Goal: Task Accomplishment & Management: Manage account settings

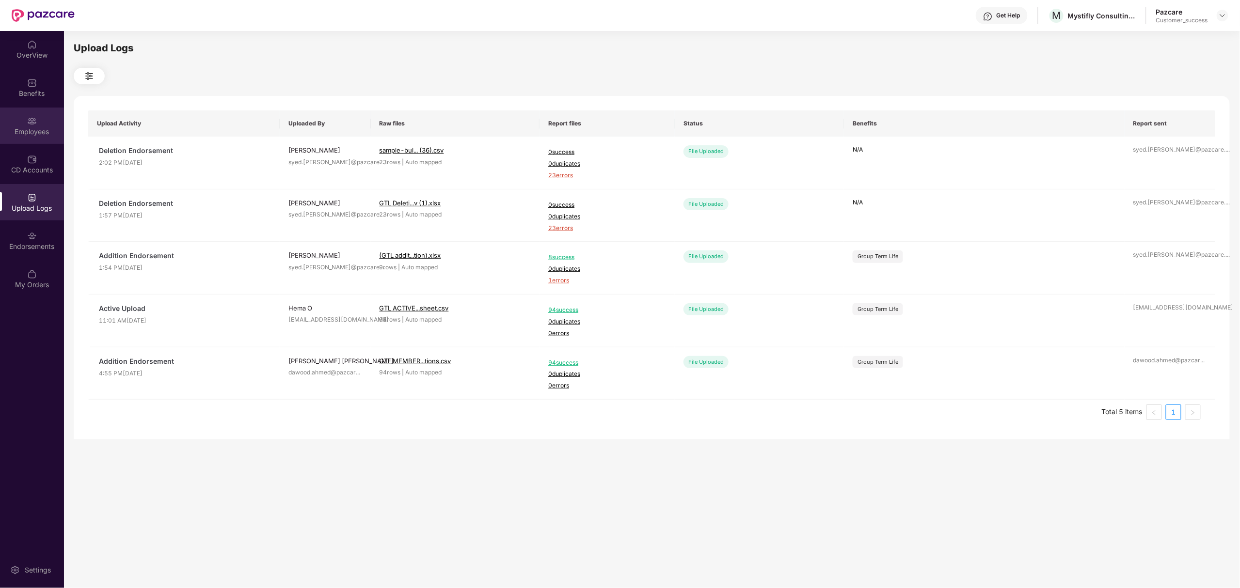
click at [25, 115] on div "Employees" at bounding box center [32, 126] width 64 height 36
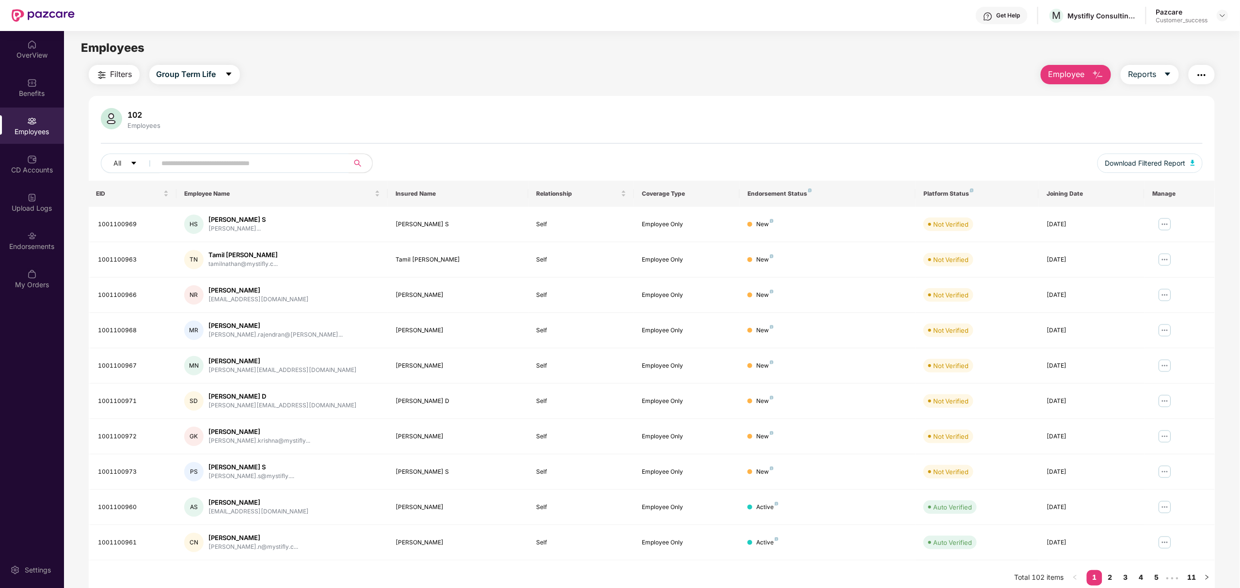
click at [1059, 76] on span "Employee" at bounding box center [1066, 74] width 36 height 12
click at [1070, 114] on div "Delete Employee(s)" at bounding box center [1086, 120] width 62 height 12
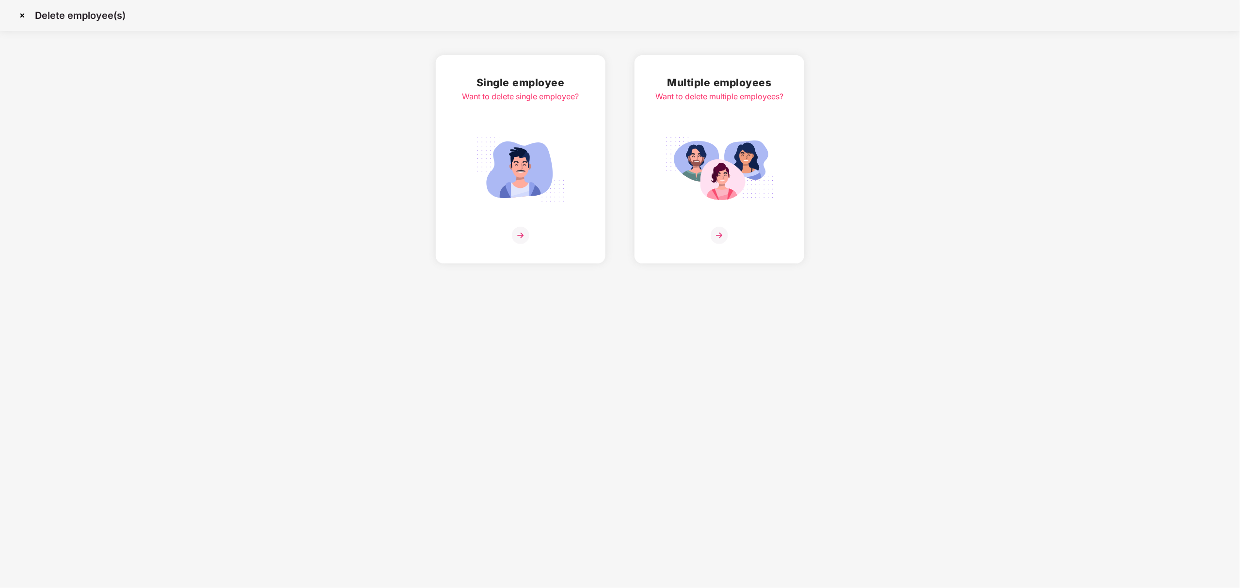
click at [768, 223] on div "Multiple employees Want to delete multiple employees?" at bounding box center [719, 160] width 128 height 170
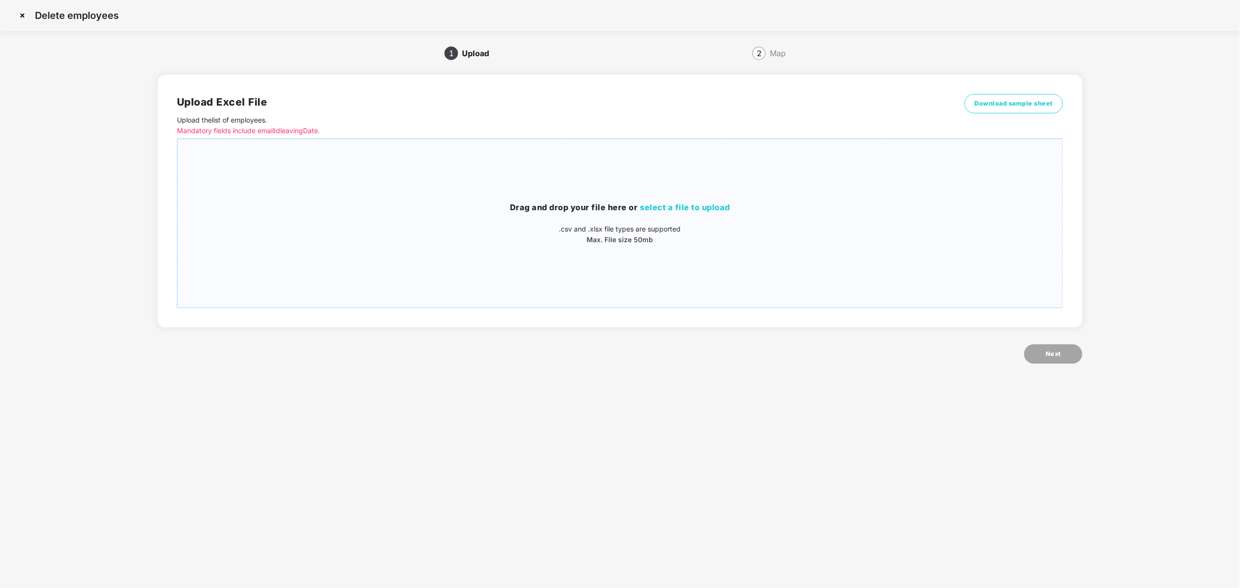
click at [698, 186] on div "Drag and drop your file here or select a file to upload .csv and .xlsx file typ…" at bounding box center [619, 223] width 885 height 153
click at [1058, 355] on span "Next" at bounding box center [1053, 354] width 16 height 10
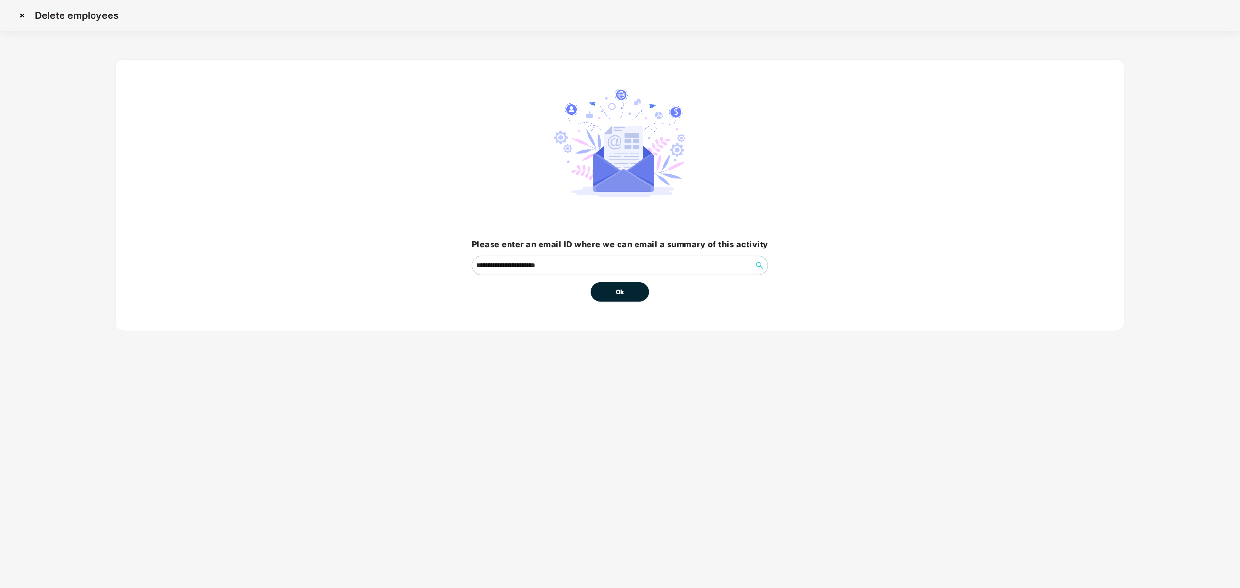
click at [635, 287] on button "Ok" at bounding box center [620, 292] width 58 height 19
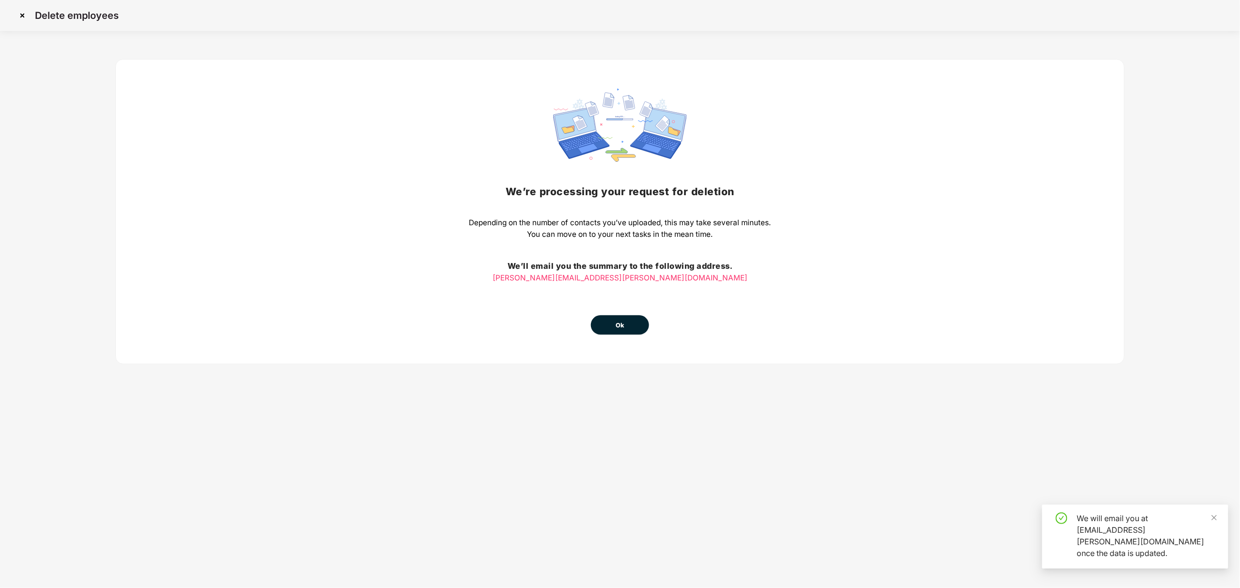
click at [618, 330] on span "Ok" at bounding box center [619, 326] width 9 height 10
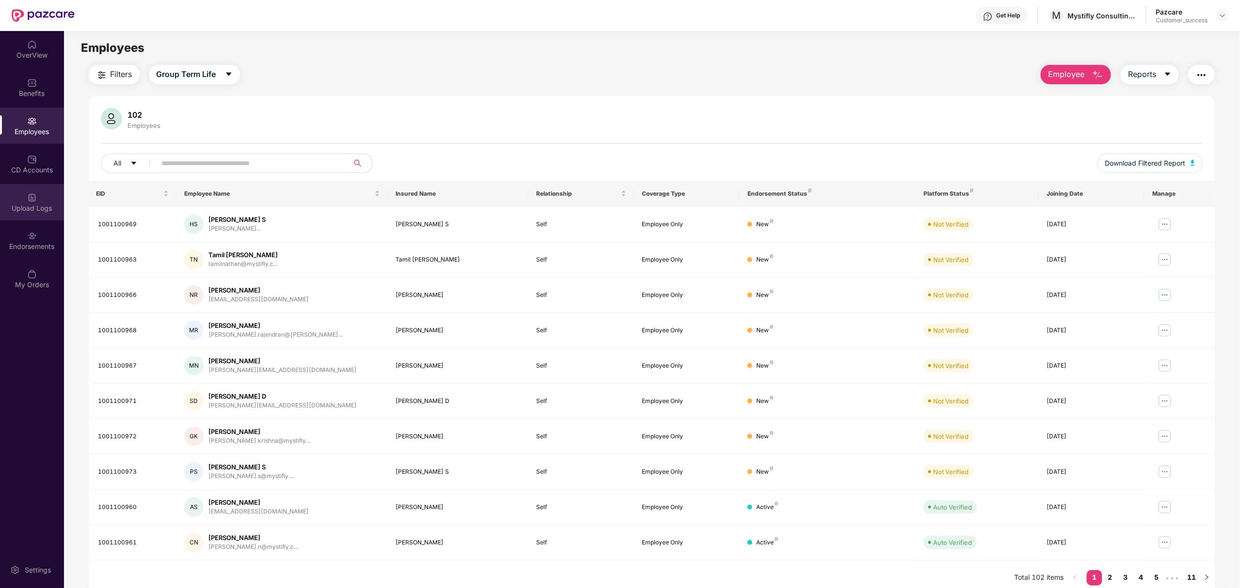
click at [14, 206] on div "Upload Logs" at bounding box center [32, 209] width 64 height 10
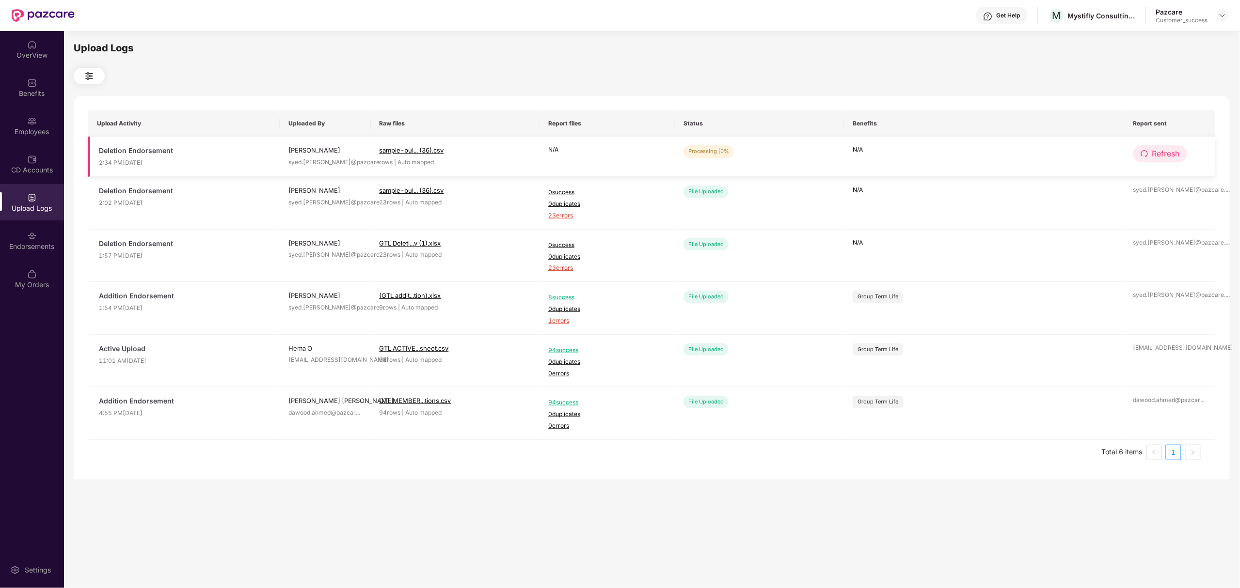
click at [1146, 158] on span "redo" at bounding box center [1144, 154] width 8 height 9
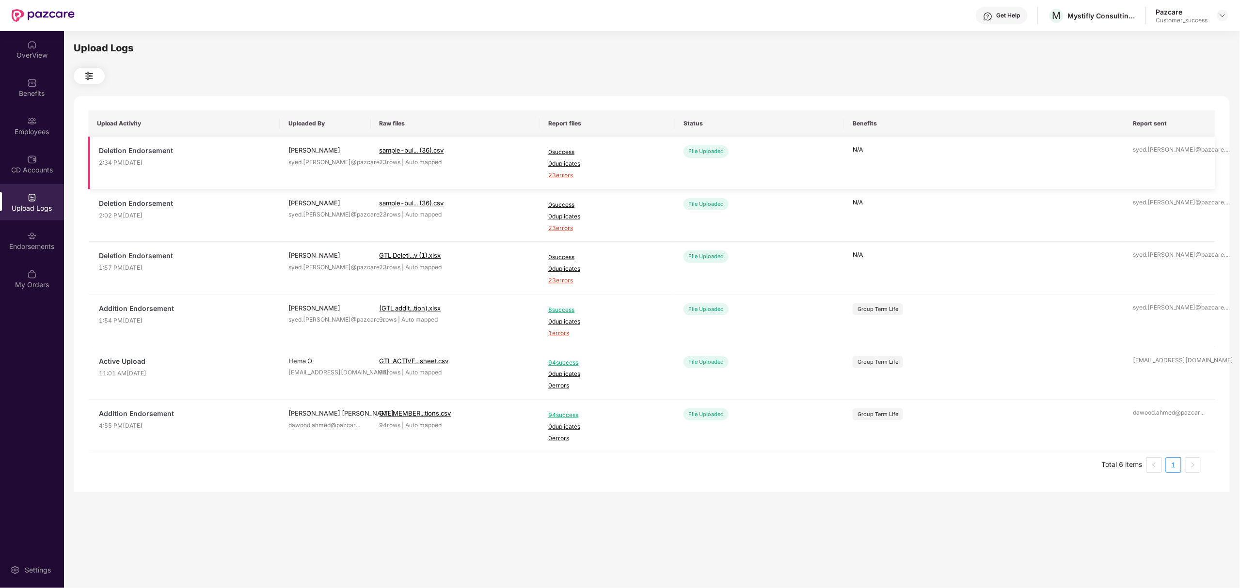
click at [563, 177] on span "23 errors" at bounding box center [607, 175] width 118 height 9
click at [29, 131] on div "Employees" at bounding box center [32, 132] width 64 height 10
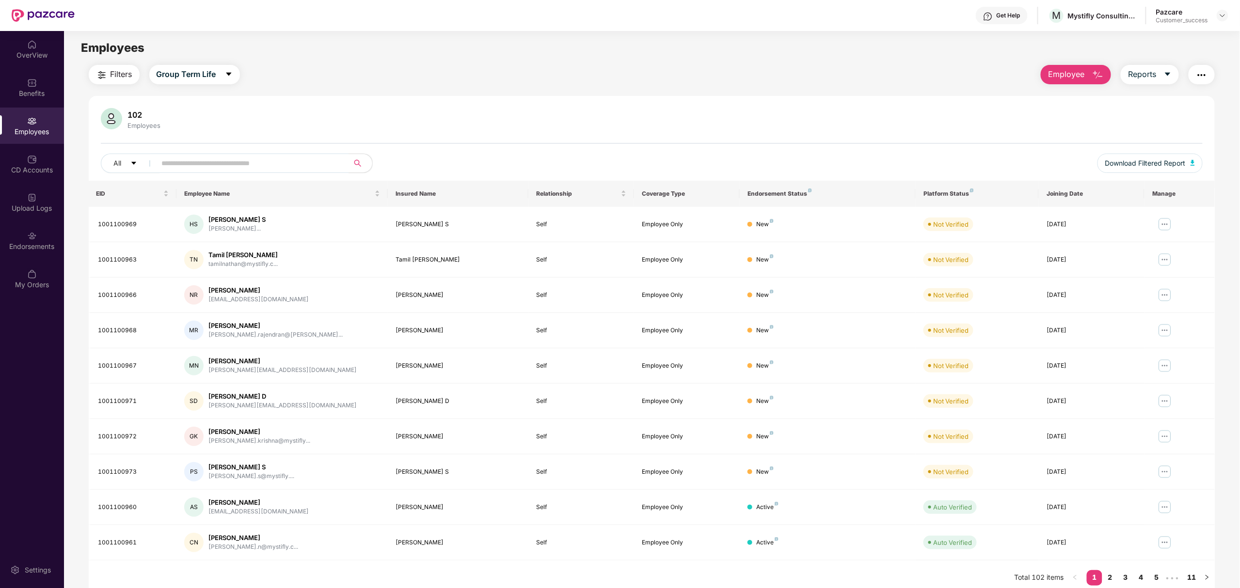
click at [1059, 79] on span "Employee" at bounding box center [1066, 74] width 36 height 12
click at [1068, 122] on div "Delete Employee(s)" at bounding box center [1086, 120] width 62 height 12
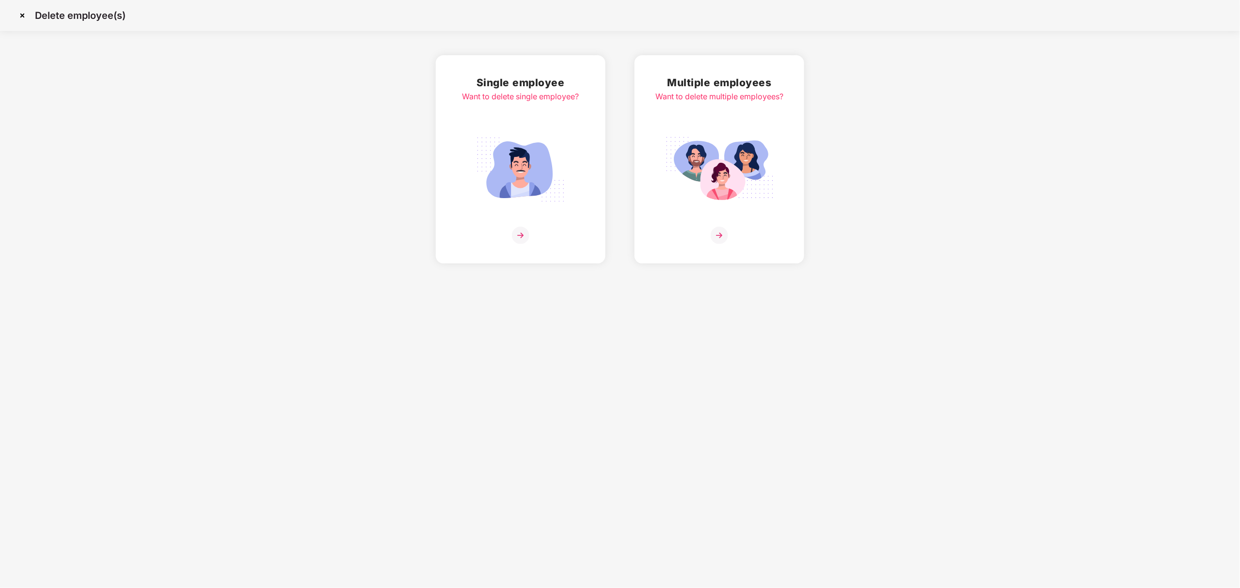
click at [739, 110] on div "Multiple employees Want to delete multiple employees?" at bounding box center [719, 160] width 128 height 170
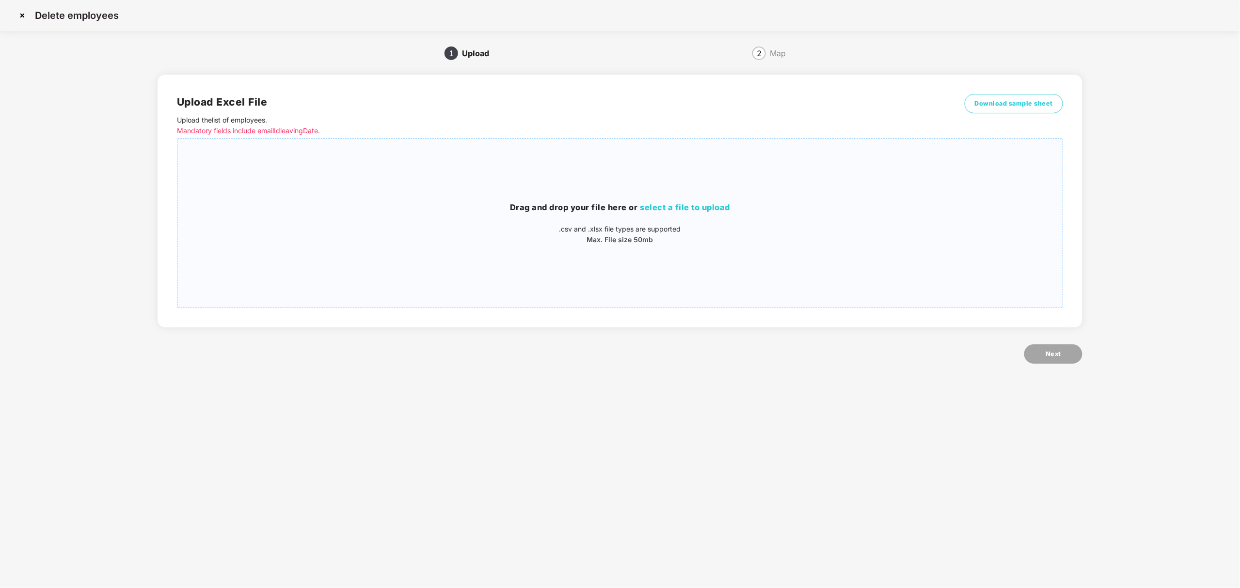
click at [818, 214] on div "Drag and drop your file here or select a file to upload .csv and .xlsx file typ…" at bounding box center [619, 224] width 885 height 44
click at [1057, 352] on span "Next" at bounding box center [1053, 354] width 16 height 10
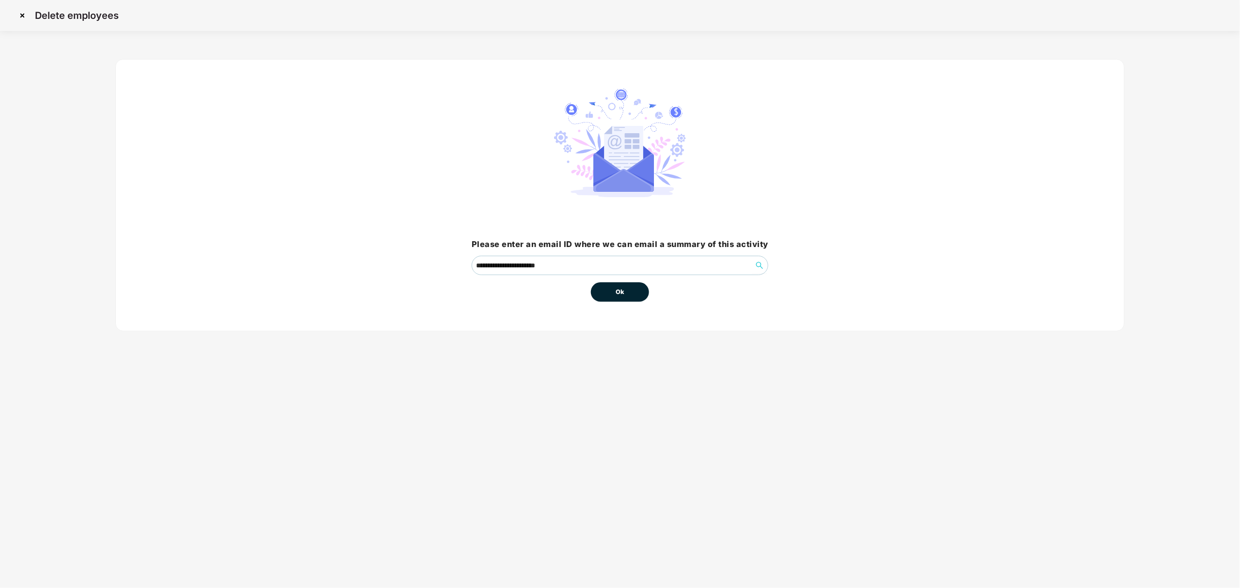
click at [623, 288] on span "Ok" at bounding box center [619, 292] width 9 height 10
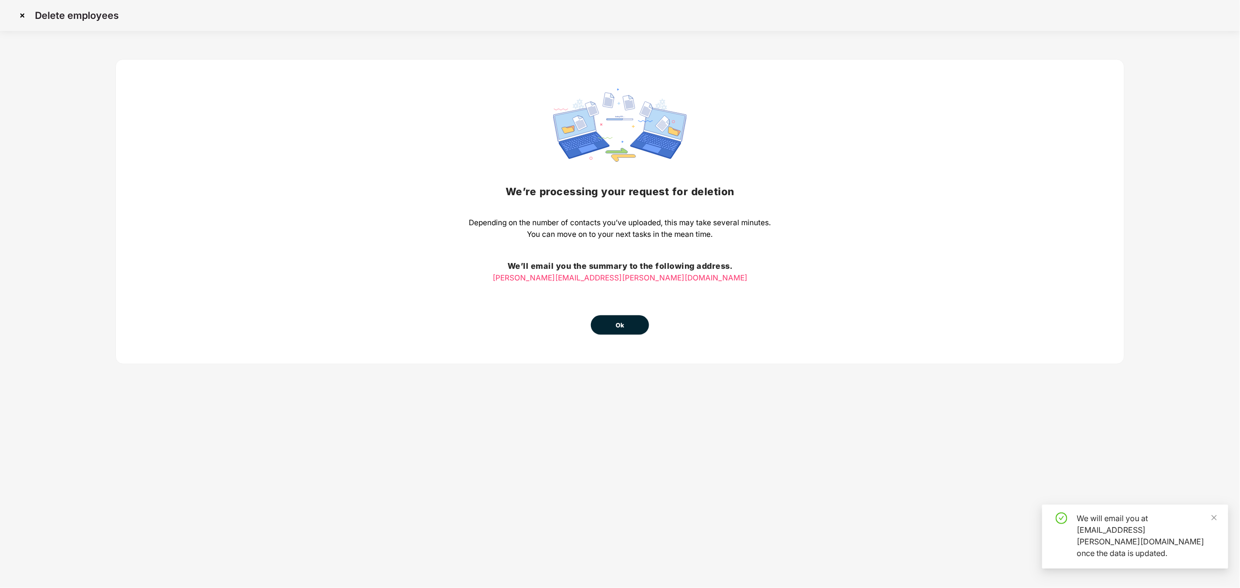
click at [618, 330] on button "Ok" at bounding box center [620, 324] width 58 height 19
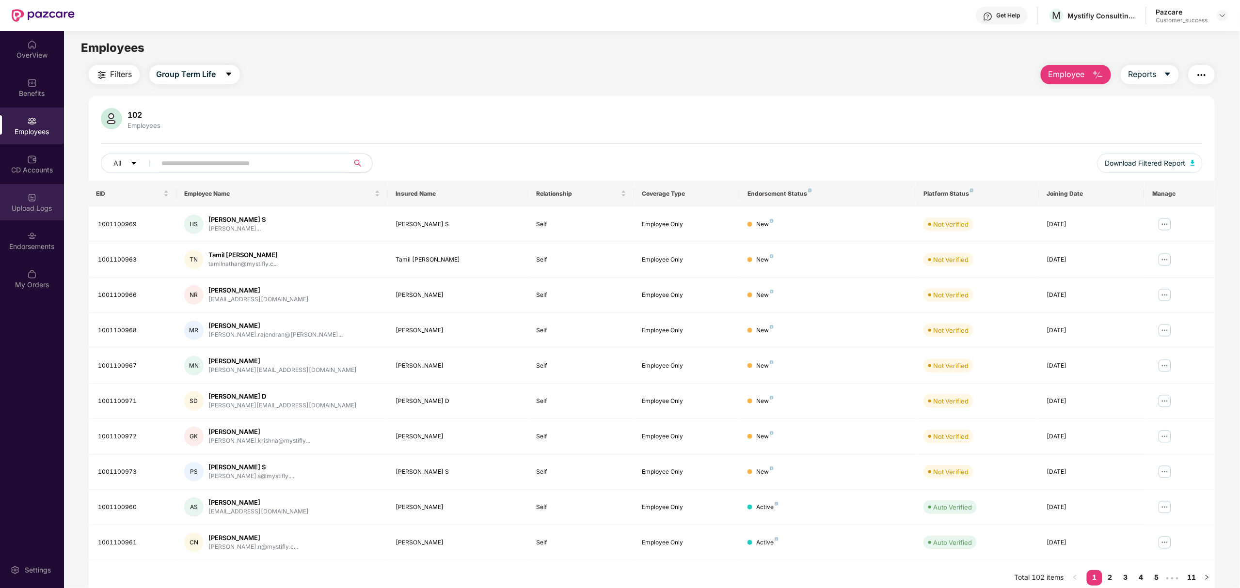
click at [40, 204] on div "Upload Logs" at bounding box center [32, 209] width 64 height 10
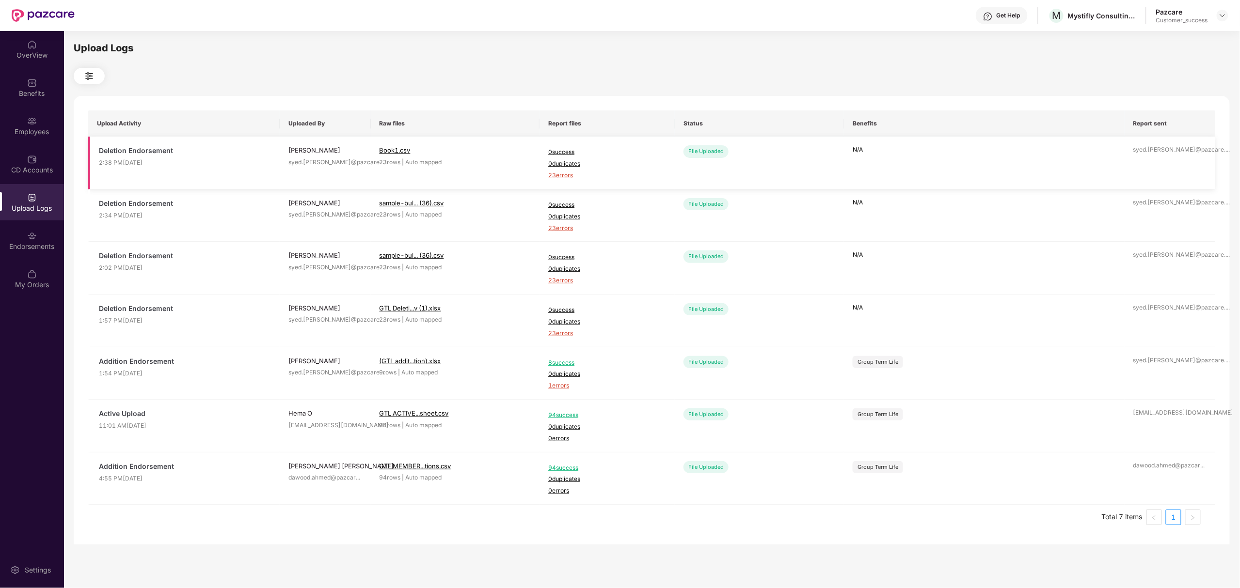
click at [555, 173] on span "23 errors" at bounding box center [607, 175] width 118 height 9
click at [38, 119] on div "Employees" at bounding box center [32, 126] width 64 height 36
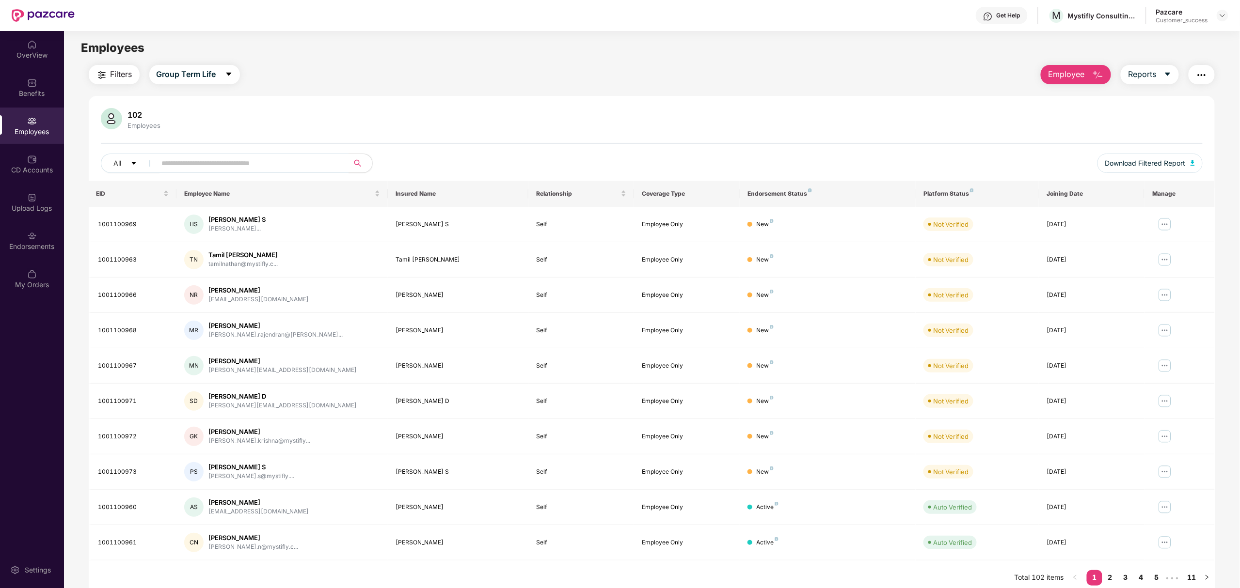
click at [1054, 73] on span "Employee" at bounding box center [1066, 74] width 36 height 12
click at [1057, 124] on div "Delete Employee(s)" at bounding box center [1086, 120] width 62 height 12
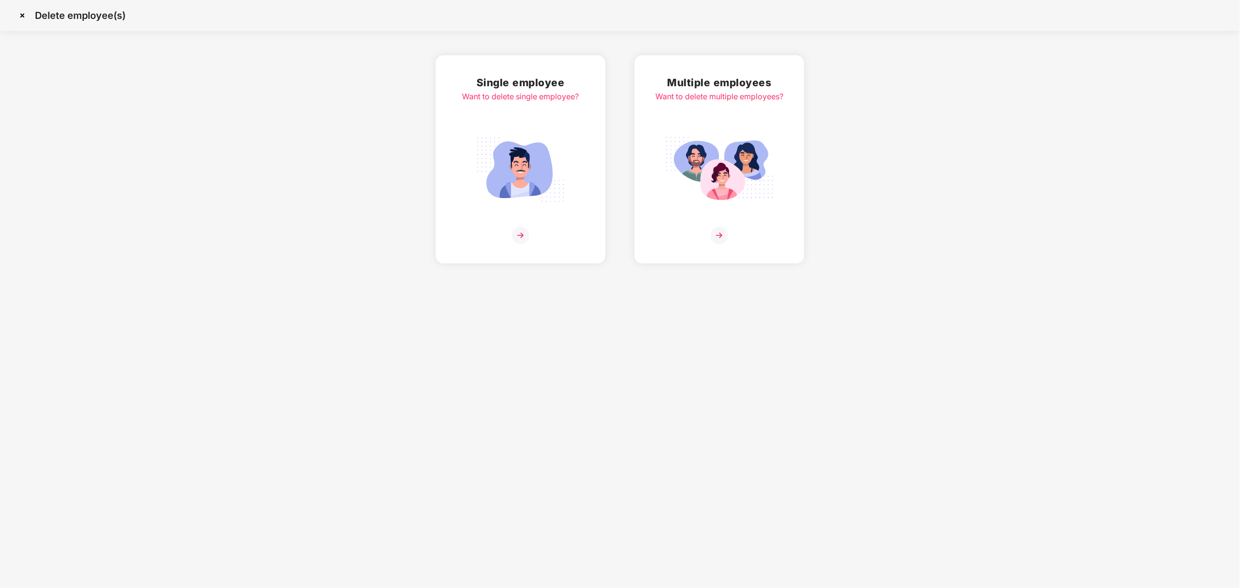
click at [665, 214] on div "Multiple employees Want to delete multiple employees?" at bounding box center [719, 160] width 128 height 170
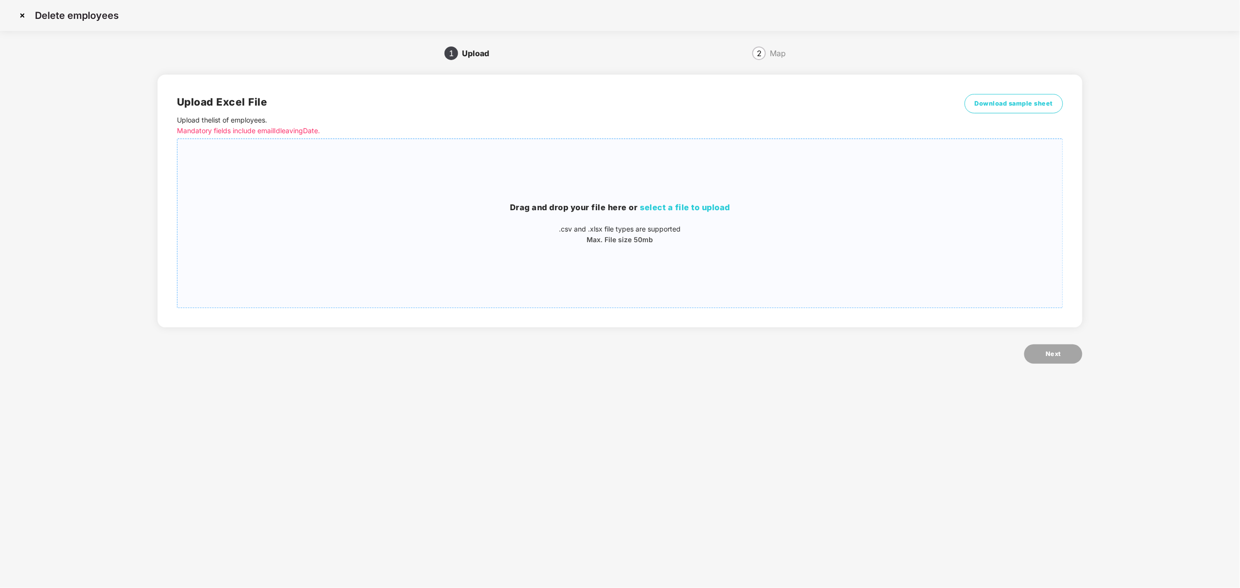
click at [657, 201] on div "Drag and drop your file here or select a file to upload .csv and .xlsx file typ…" at bounding box center [619, 223] width 885 height 153
click at [1062, 350] on button "Next" at bounding box center [1053, 354] width 58 height 19
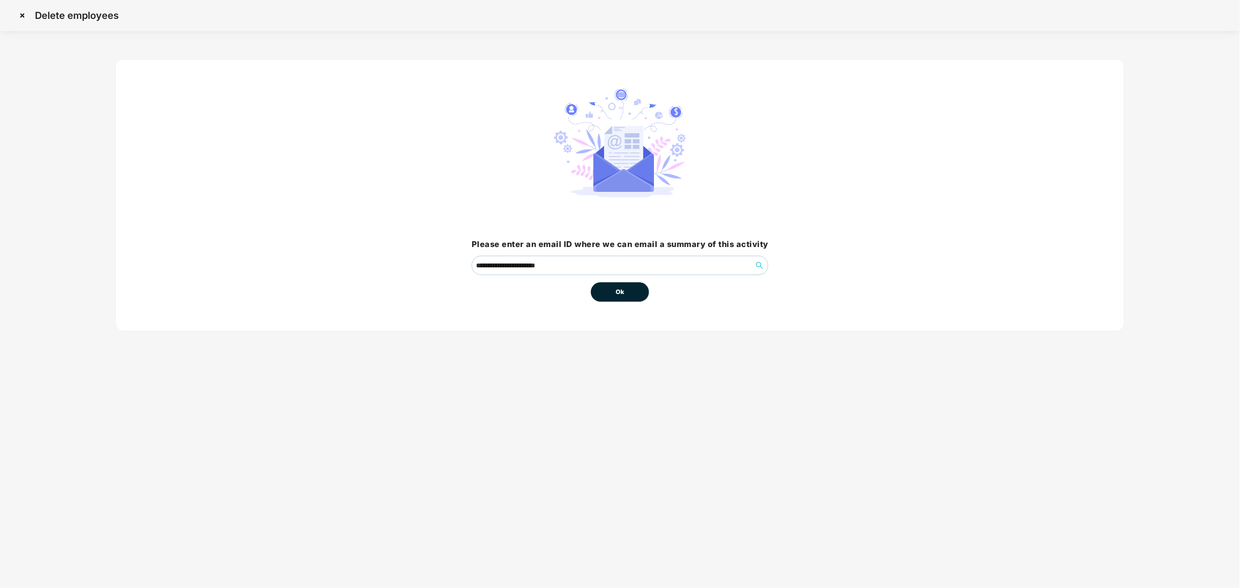
click at [630, 297] on button "Ok" at bounding box center [620, 292] width 58 height 19
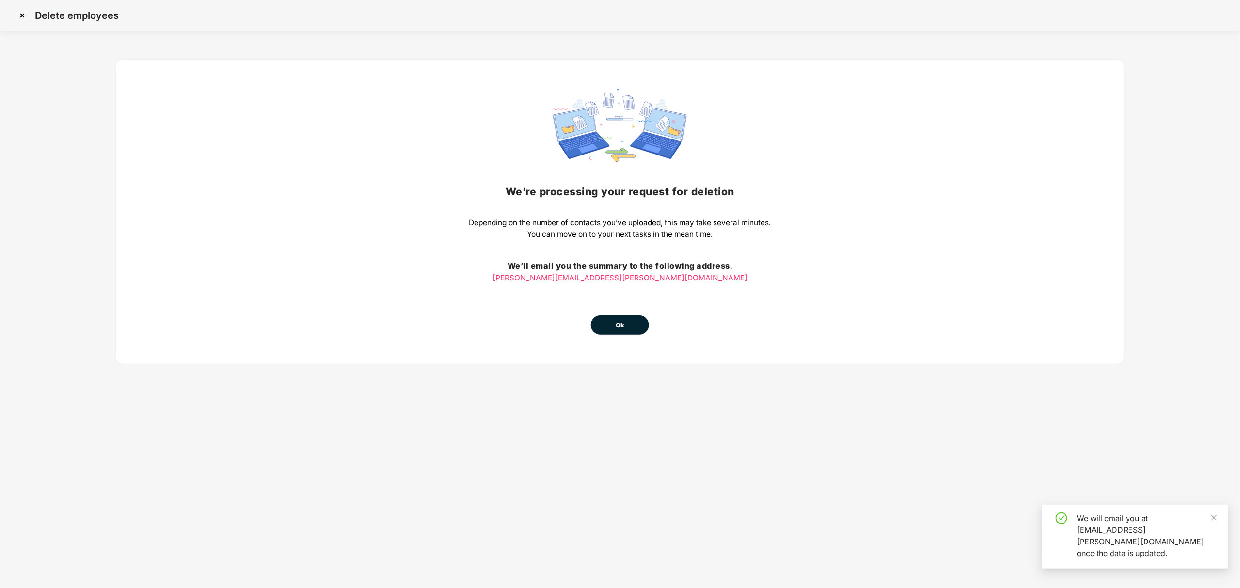
click at [615, 319] on button "Ok" at bounding box center [620, 324] width 58 height 19
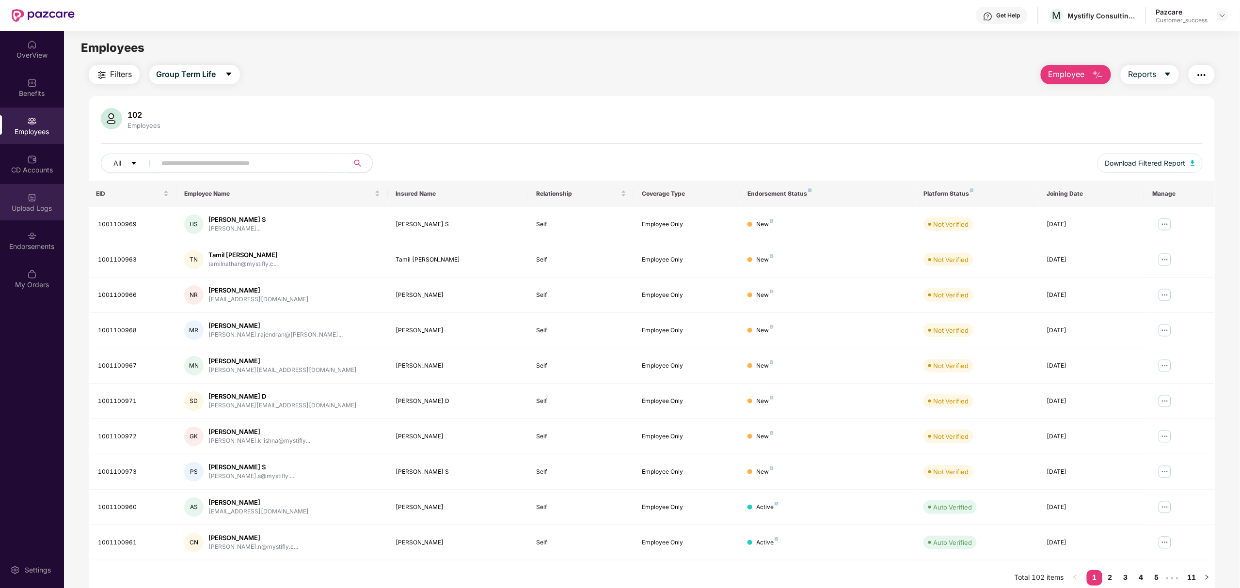
click at [35, 204] on div "Upload Logs" at bounding box center [32, 209] width 64 height 10
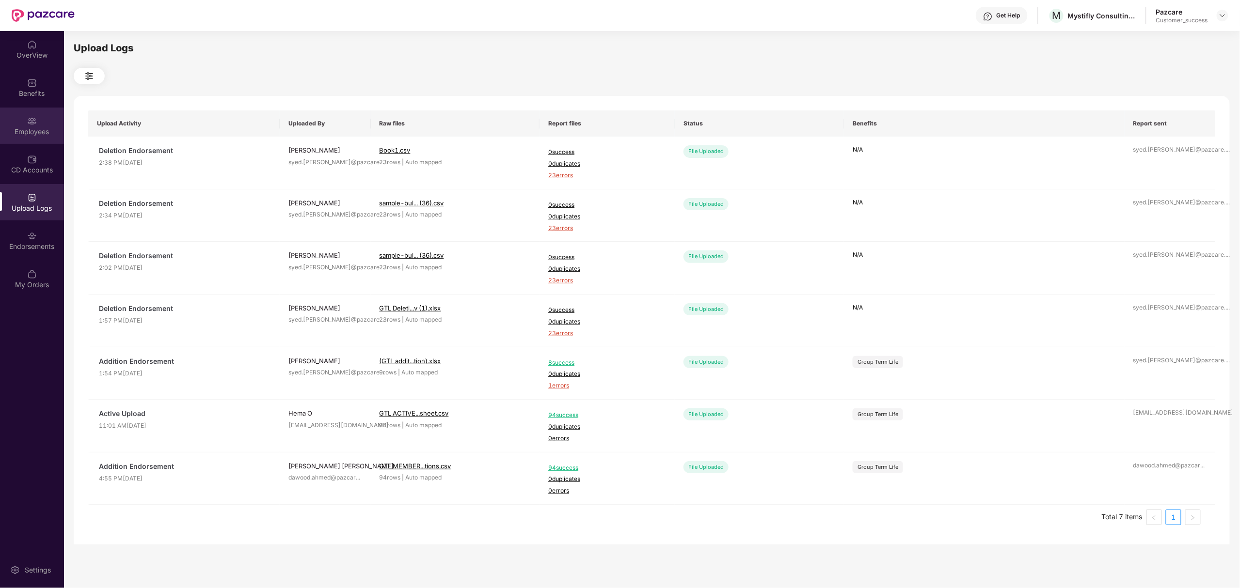
click at [33, 127] on div "Employees" at bounding box center [32, 132] width 64 height 10
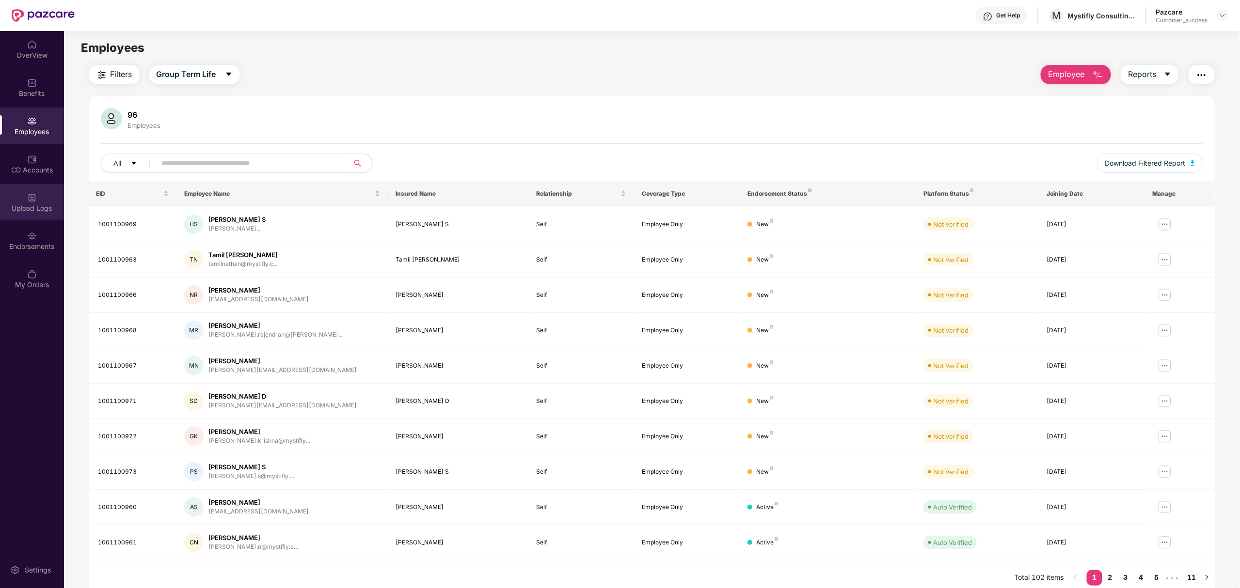
click at [16, 202] on div "Upload Logs" at bounding box center [32, 202] width 64 height 36
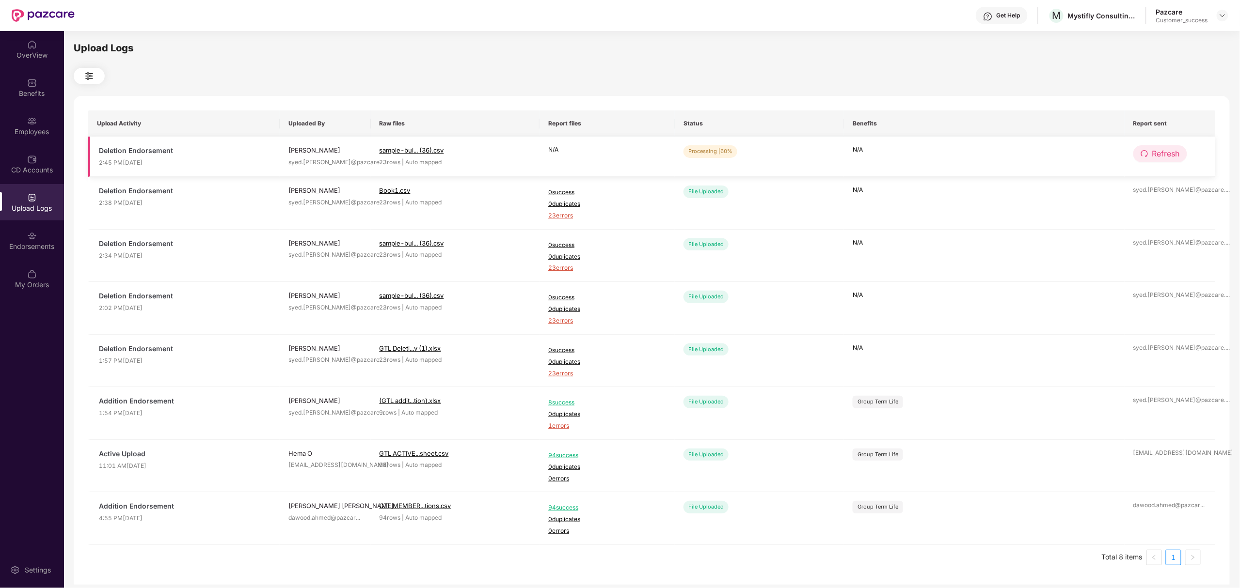
click at [1160, 156] on span "Refresh" at bounding box center [1166, 154] width 28 height 12
click at [1167, 157] on span "Refresh" at bounding box center [1166, 154] width 28 height 12
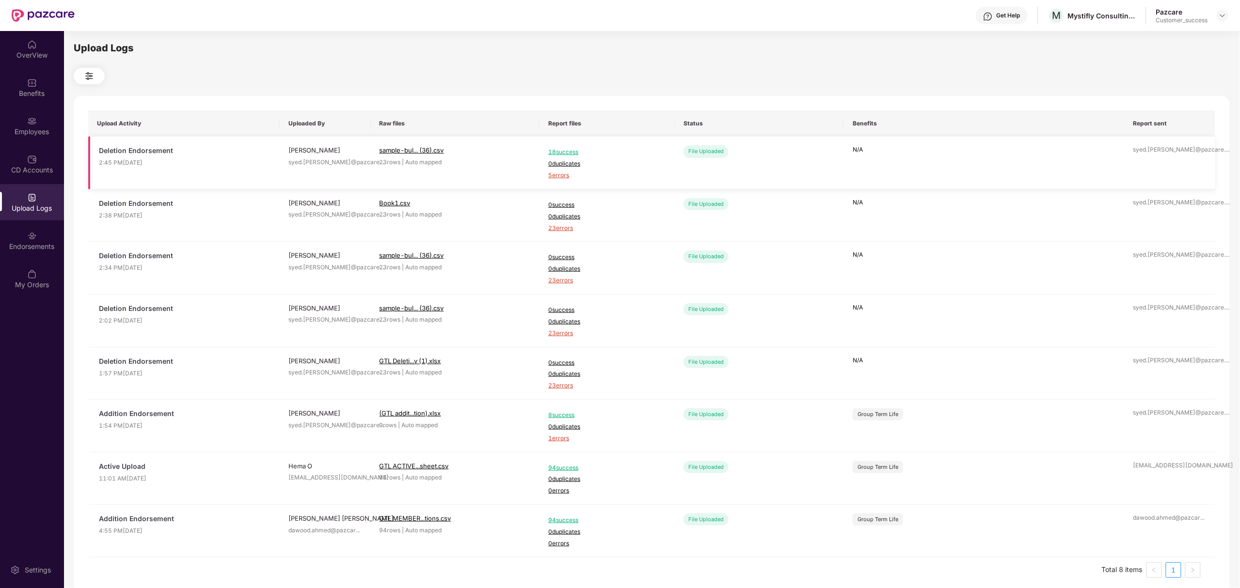
click at [559, 175] on span "5 errors" at bounding box center [607, 175] width 118 height 9
click at [17, 244] on div "Endorsements" at bounding box center [32, 247] width 64 height 10
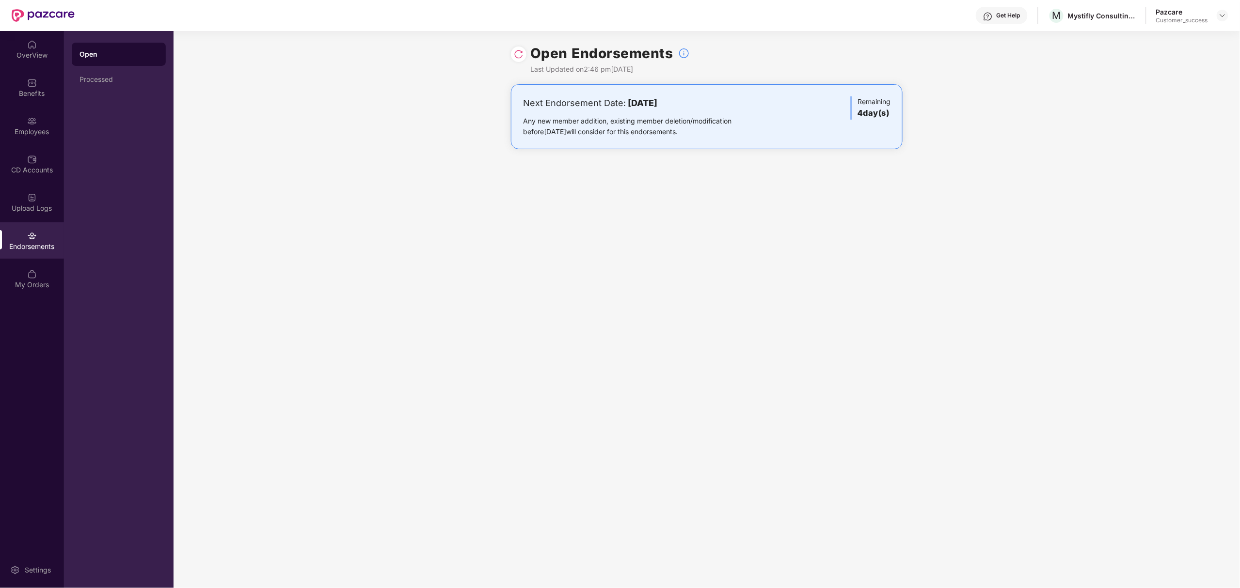
click at [521, 52] on img at bounding box center [519, 54] width 10 height 10
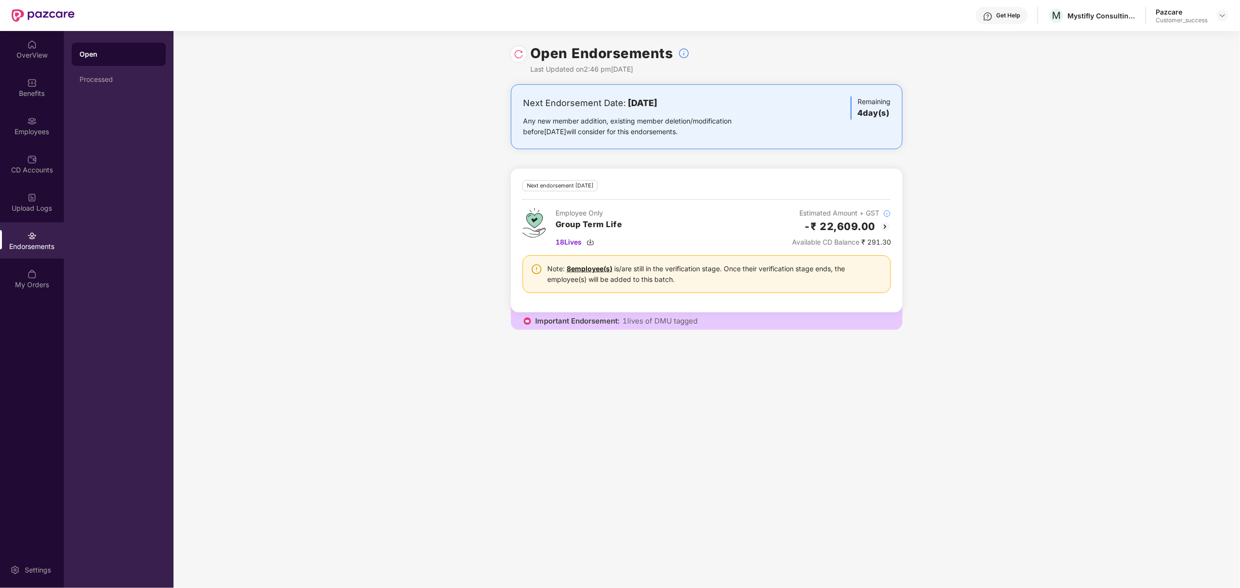
click at [881, 222] on img at bounding box center [885, 227] width 12 height 12
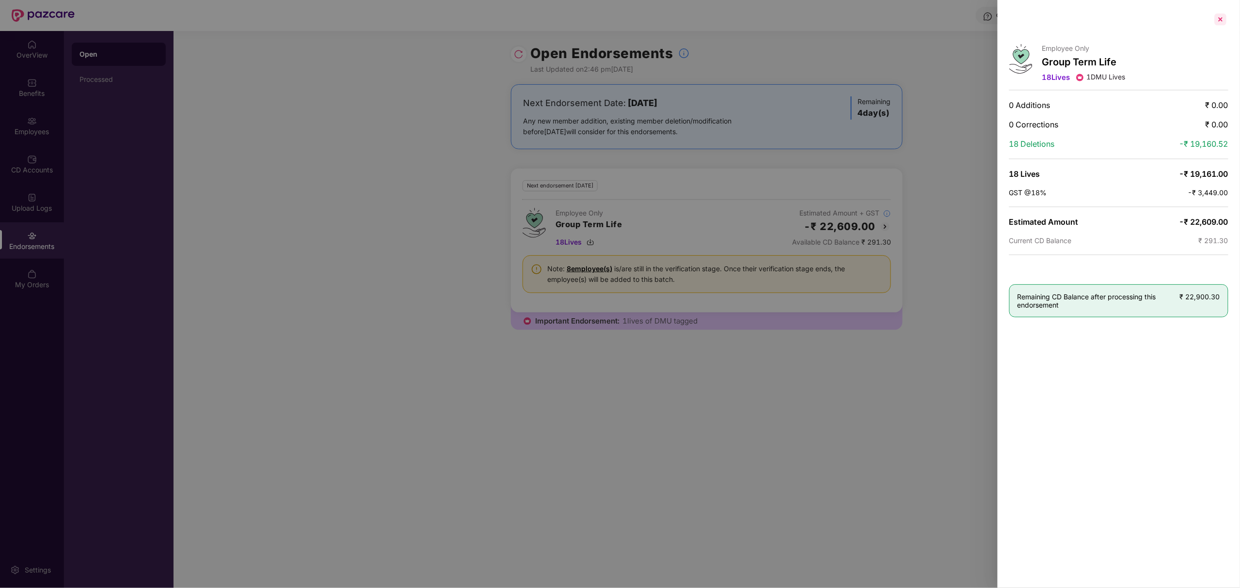
click at [1222, 22] on div at bounding box center [1220, 20] width 16 height 16
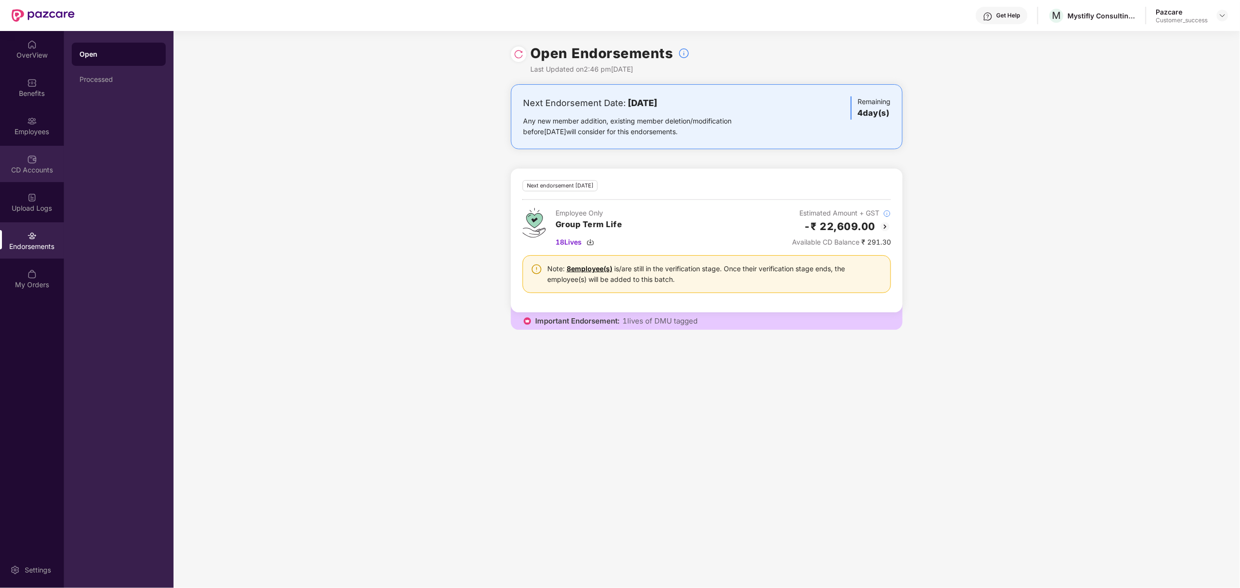
click at [45, 158] on div "CD Accounts" at bounding box center [32, 164] width 64 height 36
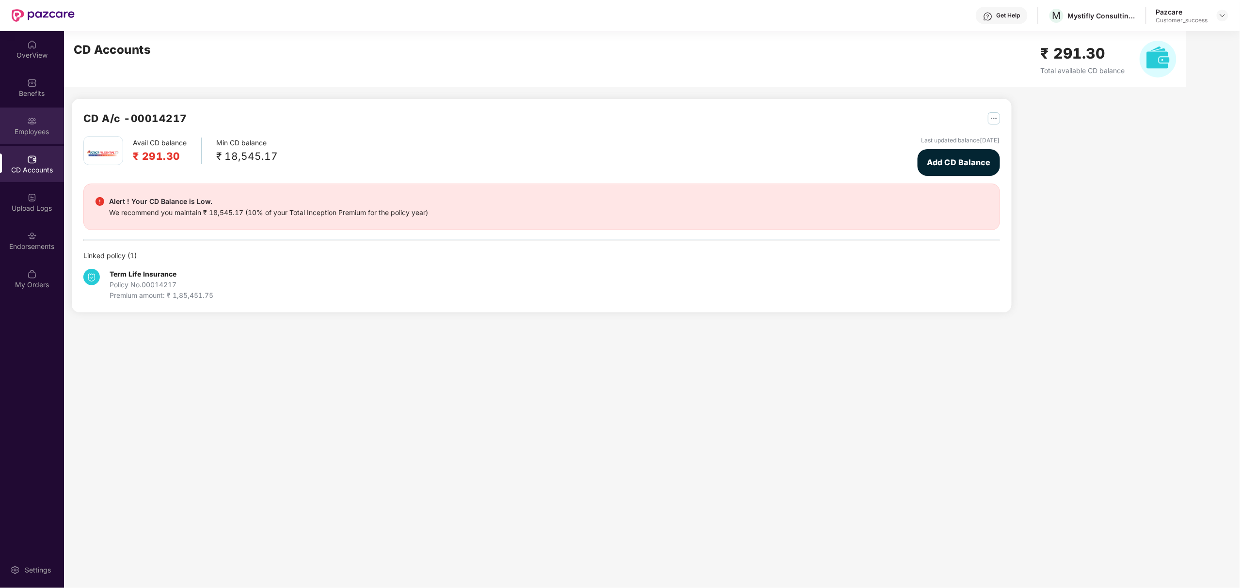
click at [43, 117] on div "Employees" at bounding box center [32, 126] width 64 height 36
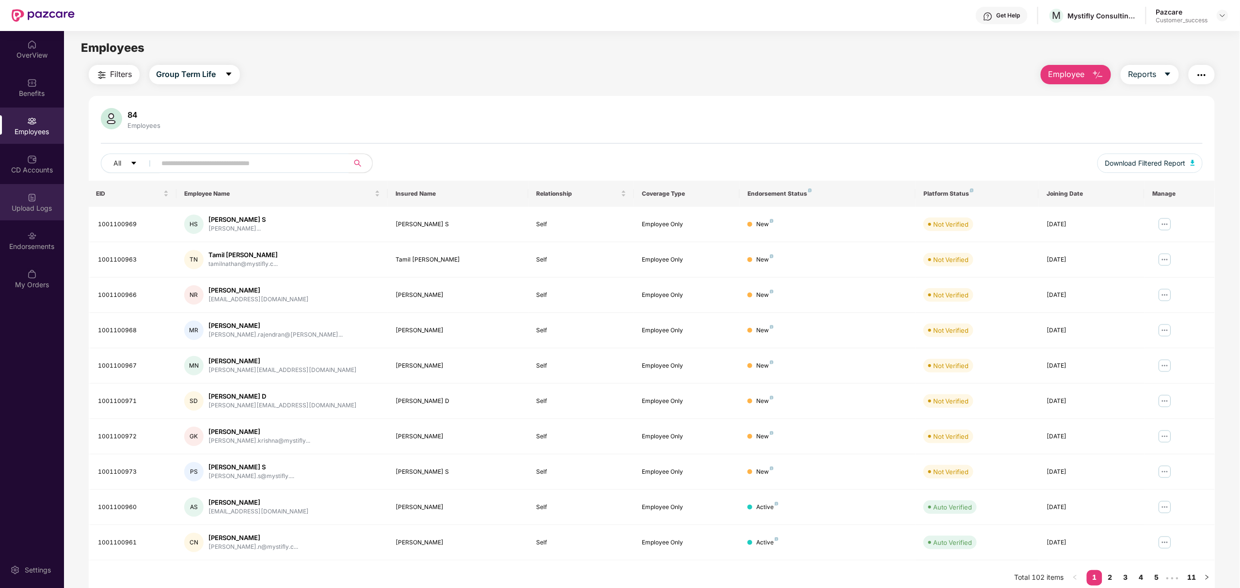
click at [19, 200] on div "Upload Logs" at bounding box center [32, 202] width 64 height 36
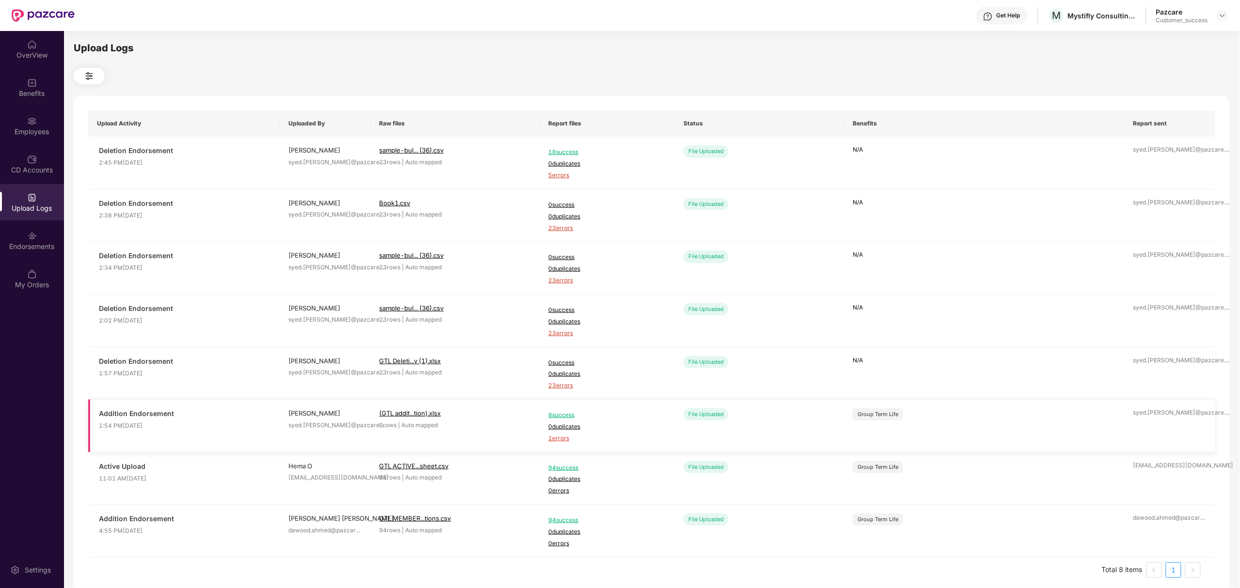
scroll to position [10, 0]
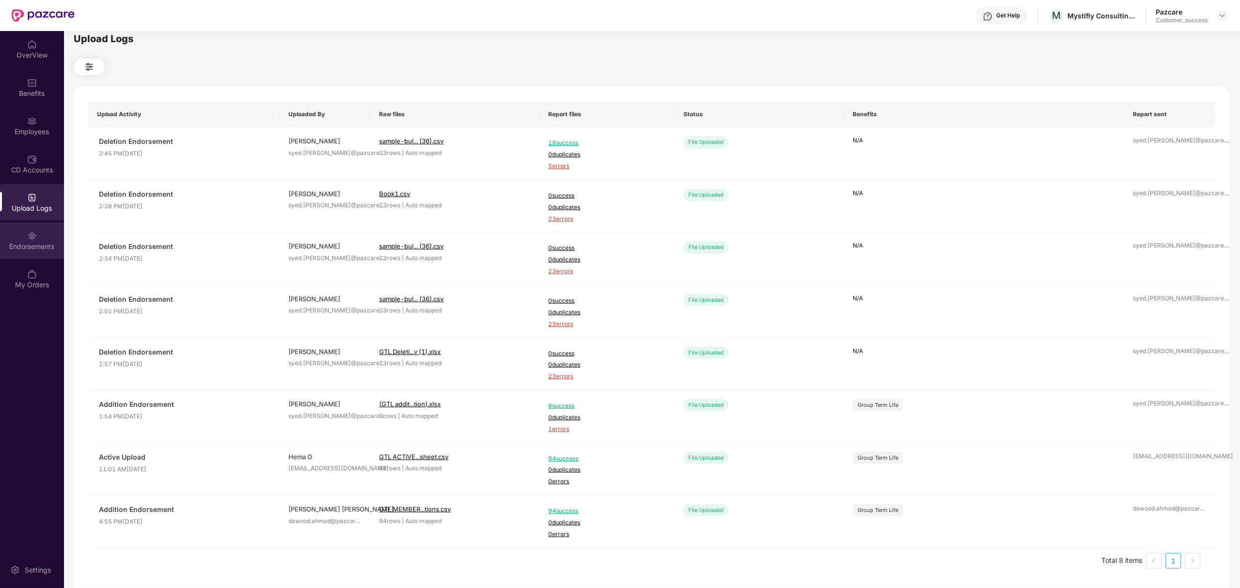
click at [20, 247] on div "Endorsements" at bounding box center [32, 246] width 64 height 10
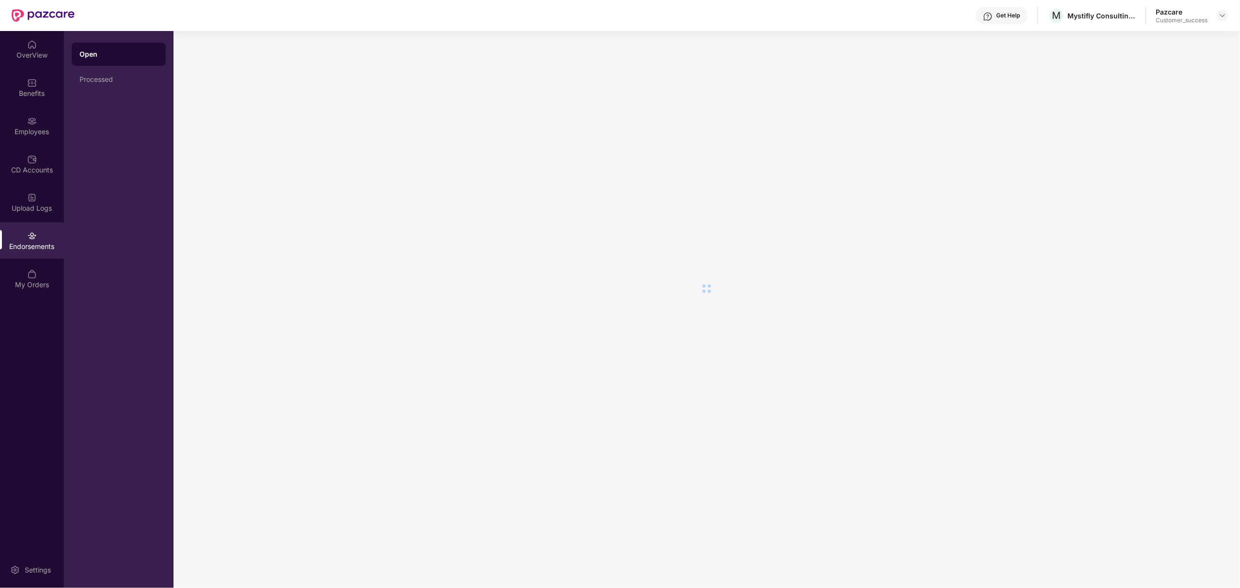
scroll to position [0, 0]
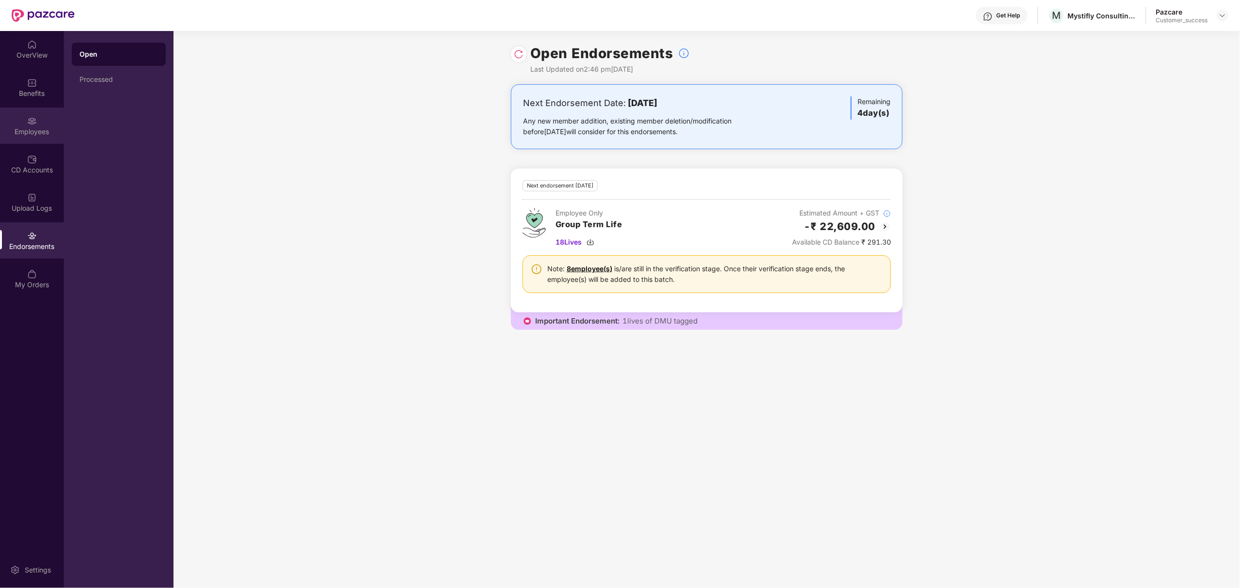
click at [46, 110] on div "Employees" at bounding box center [32, 126] width 64 height 36
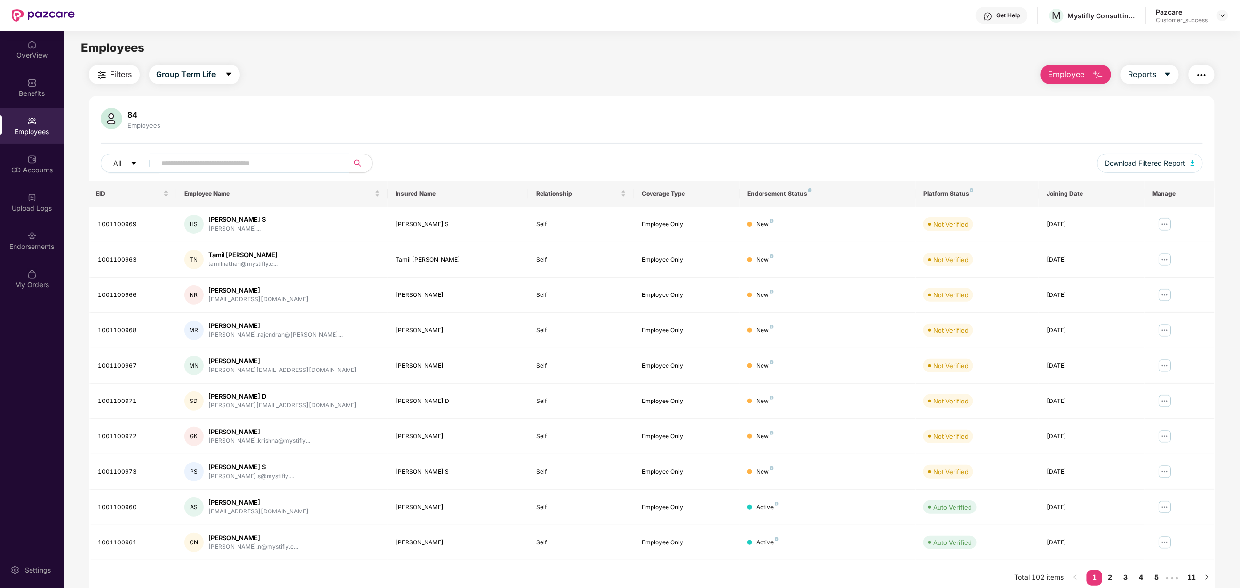
click at [1220, 22] on div "Pazcare Customer_success" at bounding box center [1192, 15] width 72 height 17
click at [1220, 18] on img at bounding box center [1222, 16] width 8 height 8
click at [1132, 32] on div "Switch to partner view" at bounding box center [1177, 38] width 126 height 19
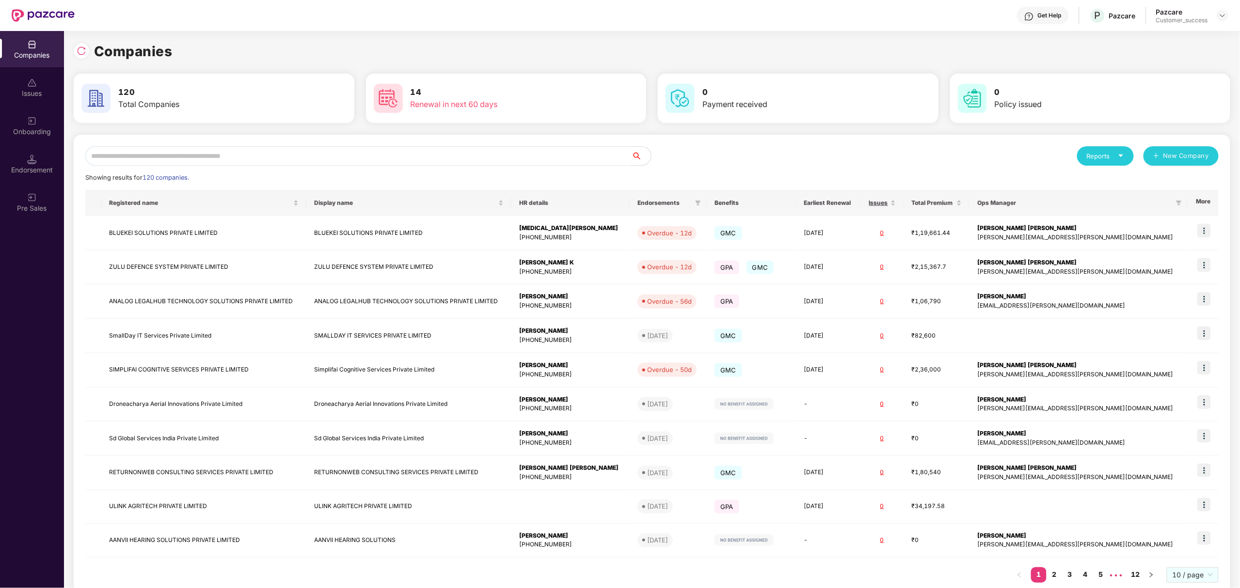
click at [489, 159] on input "text" at bounding box center [358, 155] width 546 height 19
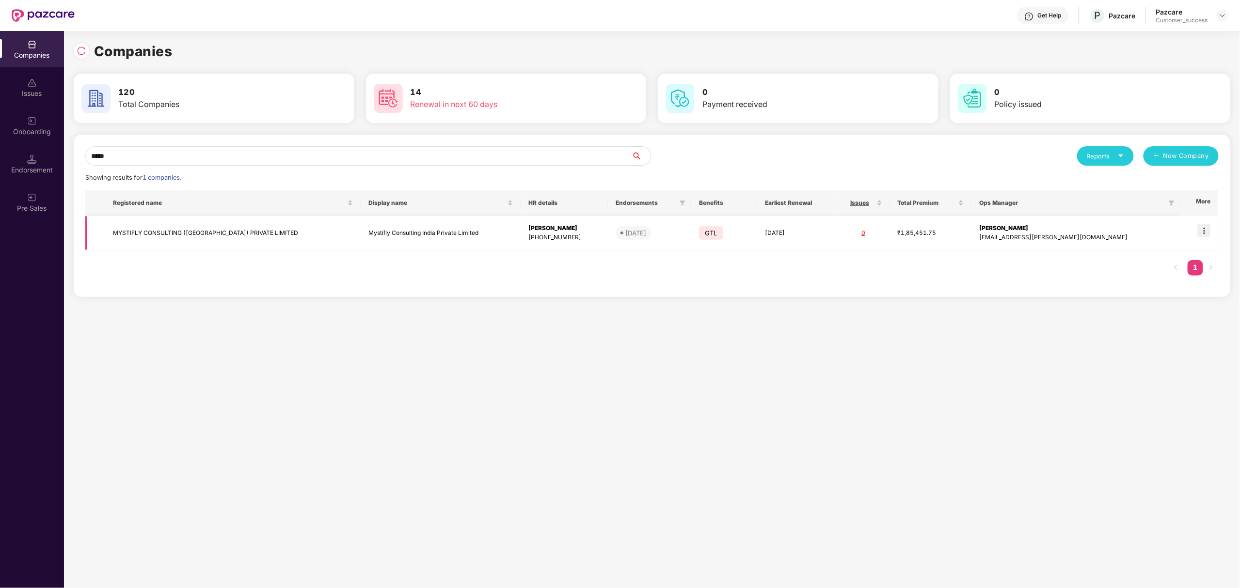
type input "*****"
click at [1204, 235] on img at bounding box center [1204, 231] width 14 height 14
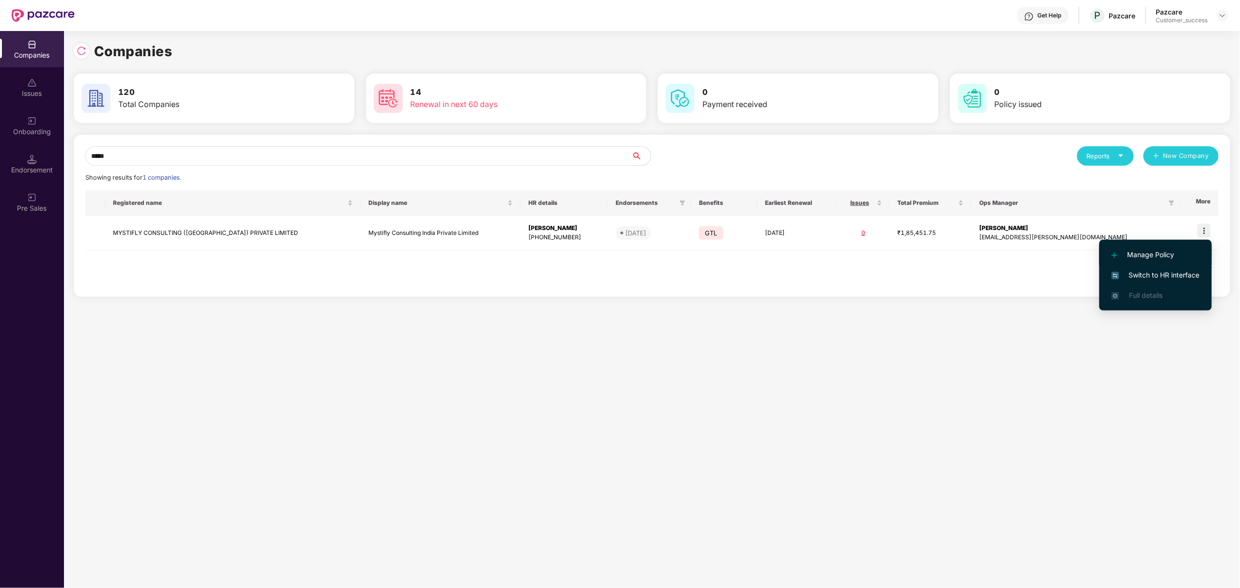
click at [1142, 245] on li "Manage Policy" at bounding box center [1155, 255] width 112 height 20
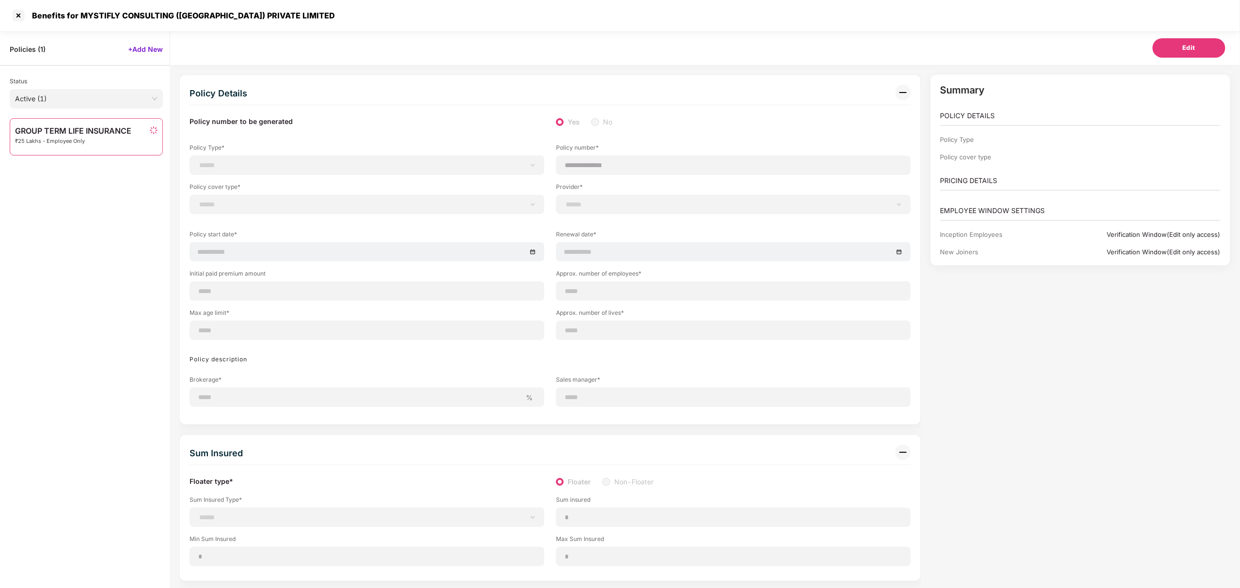
select select "*"
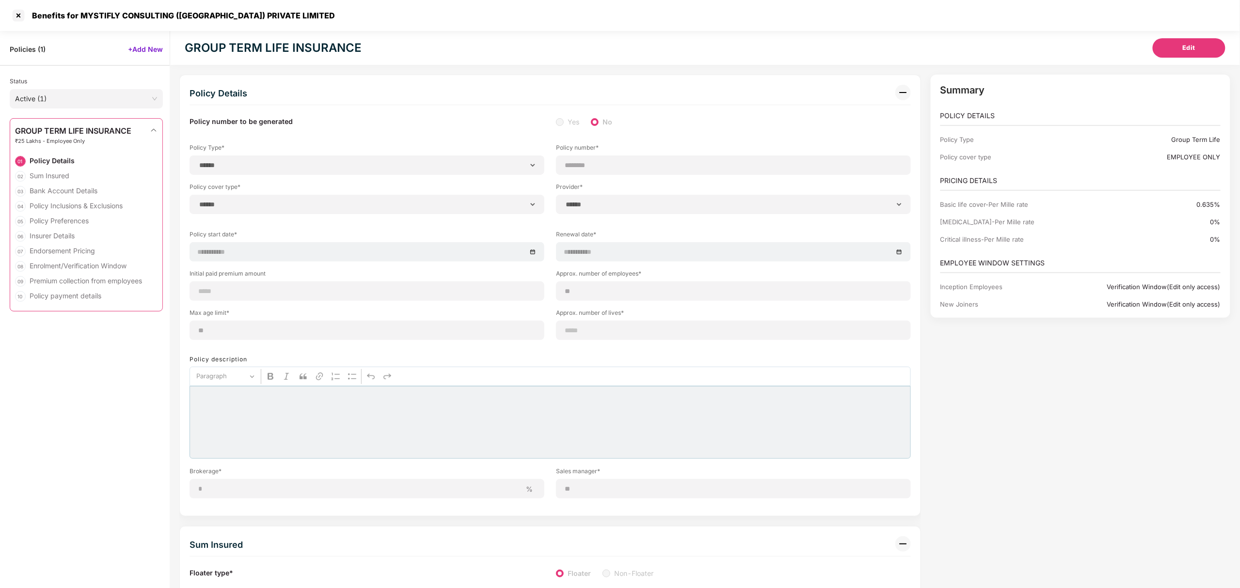
select select "**********"
type input "********"
select select "**********"
type input "**********"
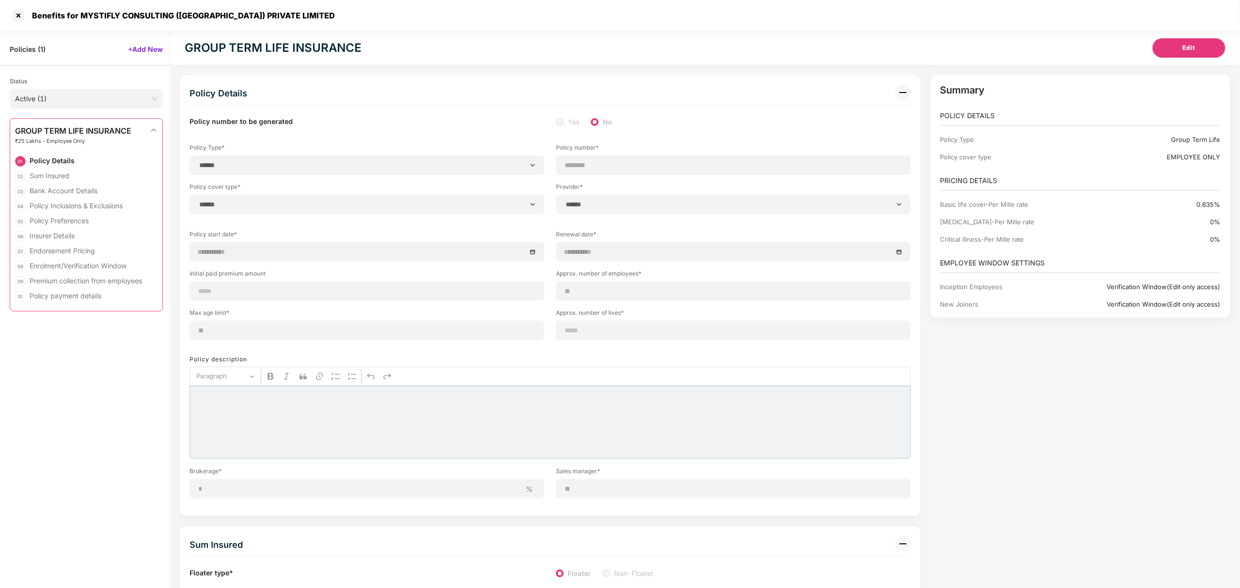
type input "**"
type input "*"
type input "**"
select select "*****"
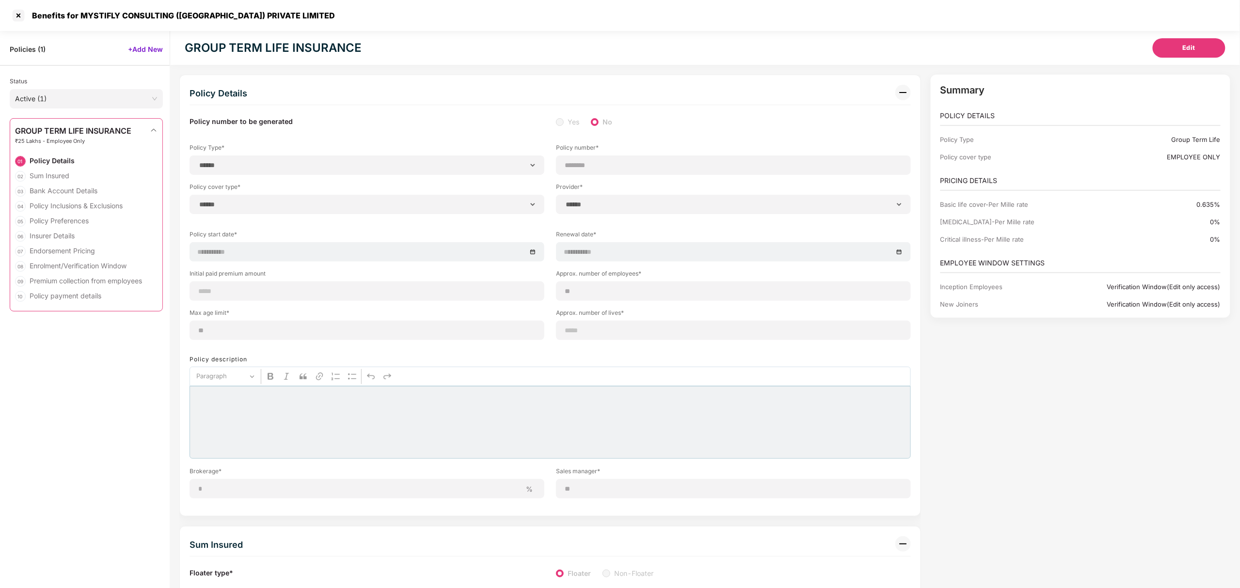
type input "*******"
type input "**********"
select select "******"
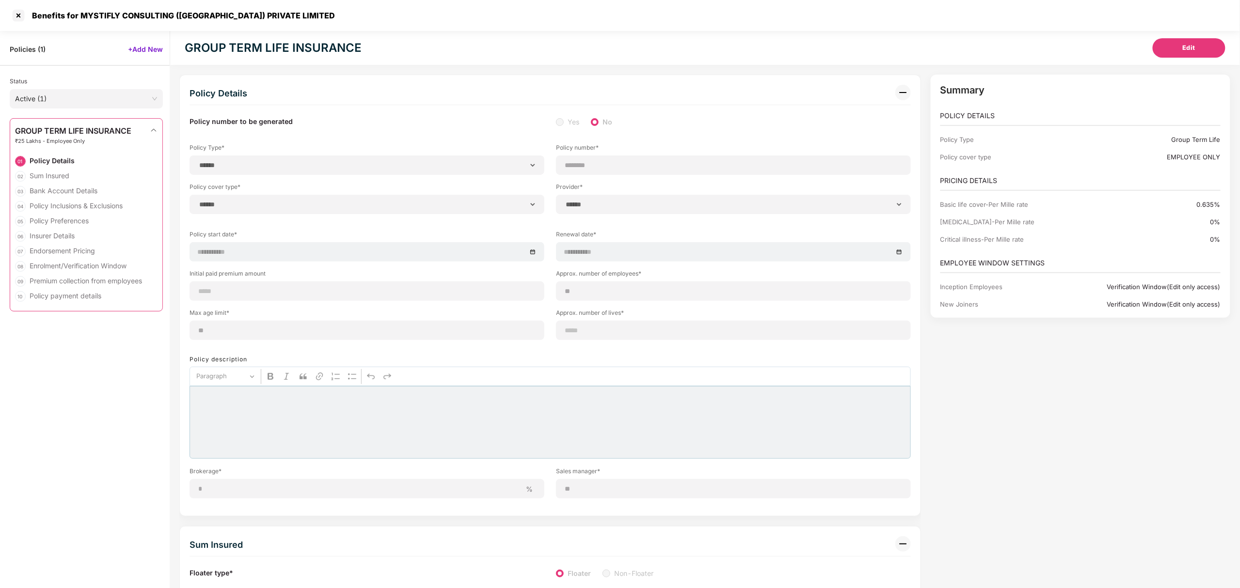
type input "*********"
select select "********"
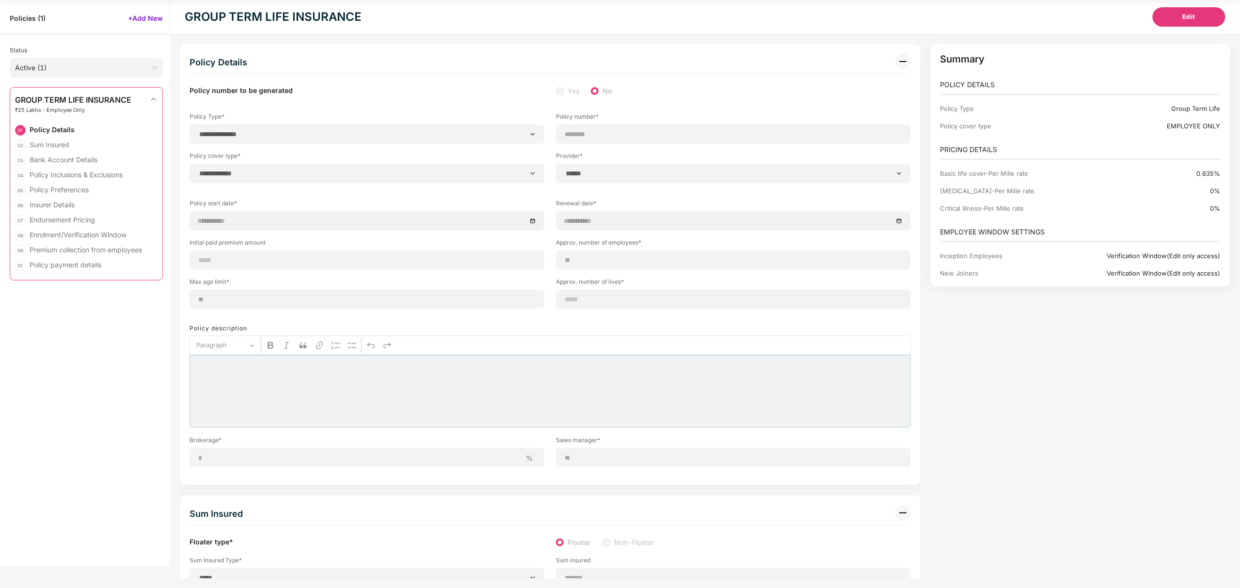
select select "*********"
click at [45, 233] on div "Enrolment/Verification Window" at bounding box center [78, 234] width 97 height 9
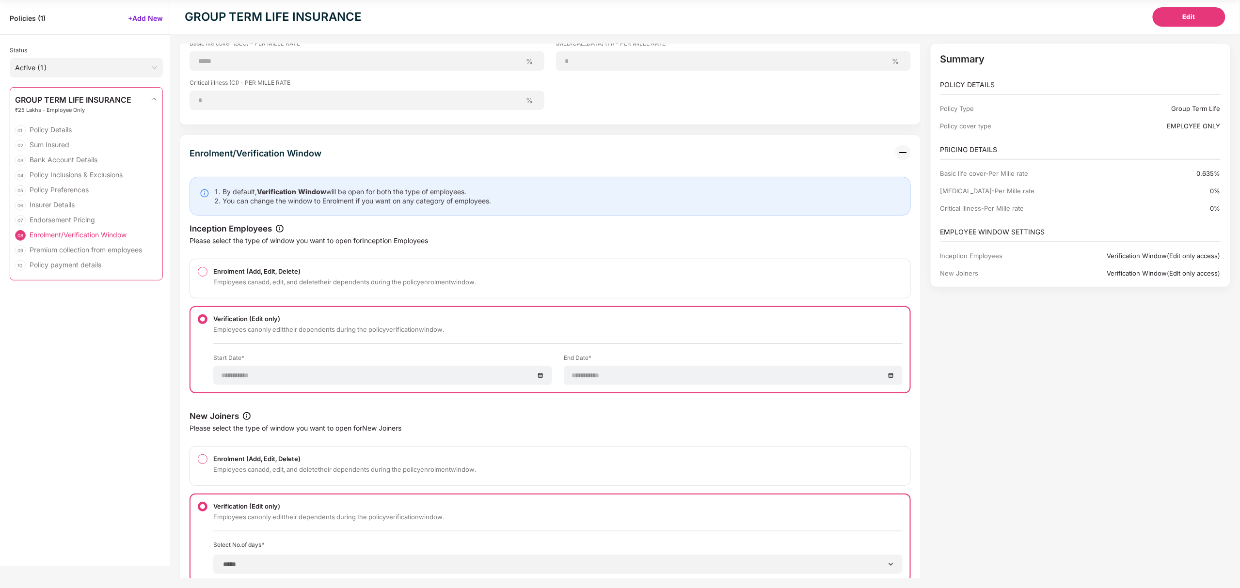
scroll to position [1799, 0]
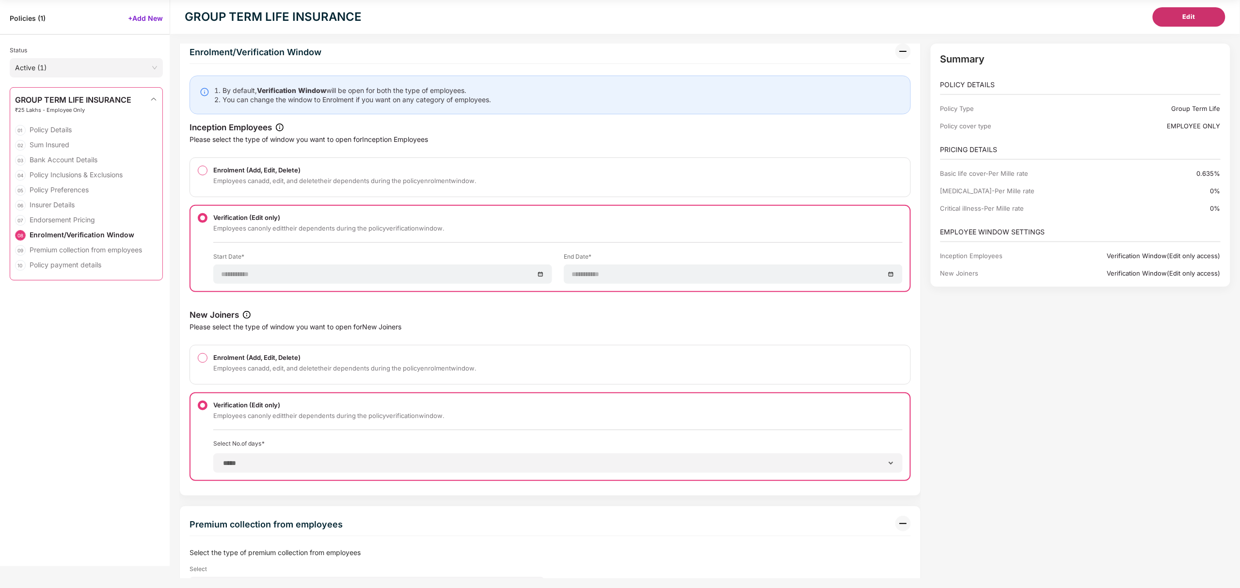
click at [1205, 16] on button "Edit" at bounding box center [1188, 16] width 73 height 19
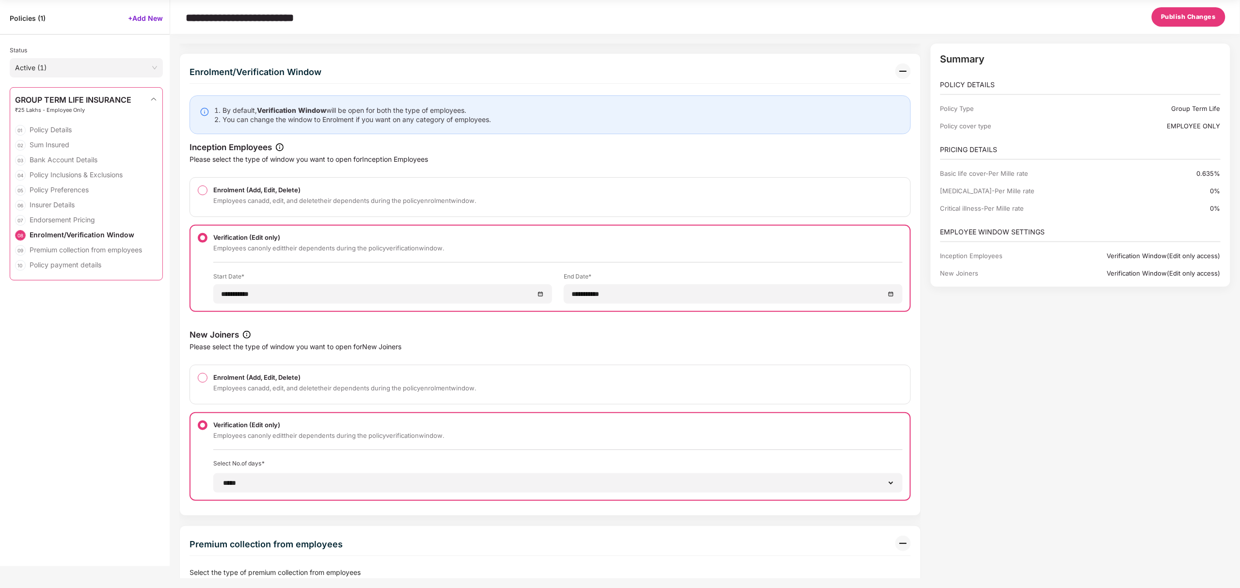
scroll to position [1819, 0]
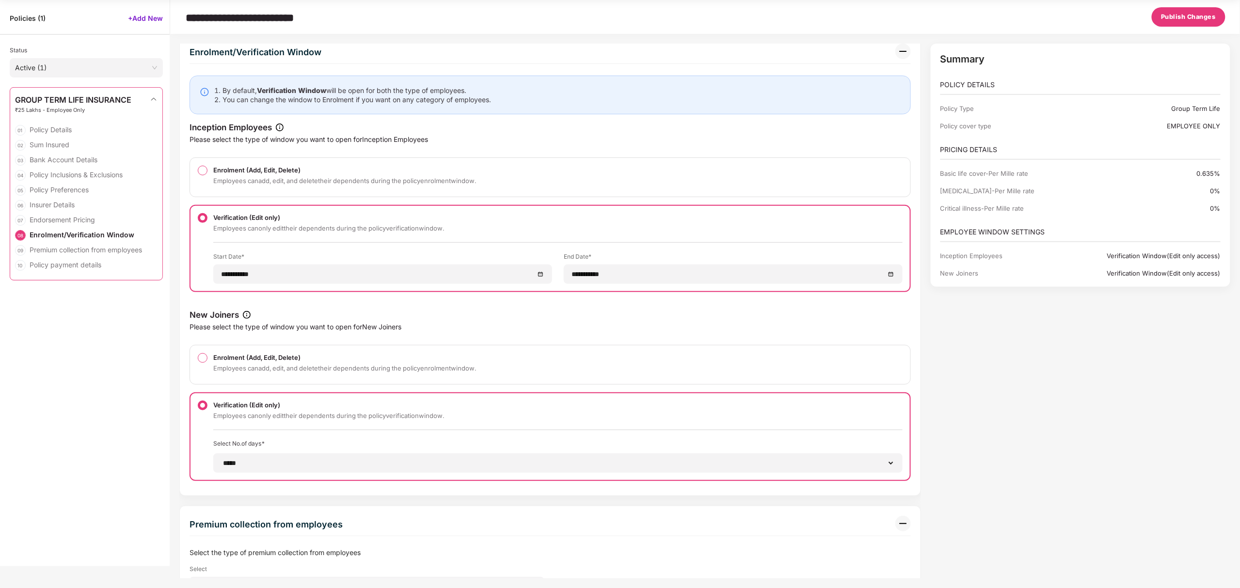
click at [1136, 49] on div "Summary POLICY DETAILS Policy Type Group Term Life Policy cover type EMPLOYEE O…" at bounding box center [1079, 165] width 299 height 243
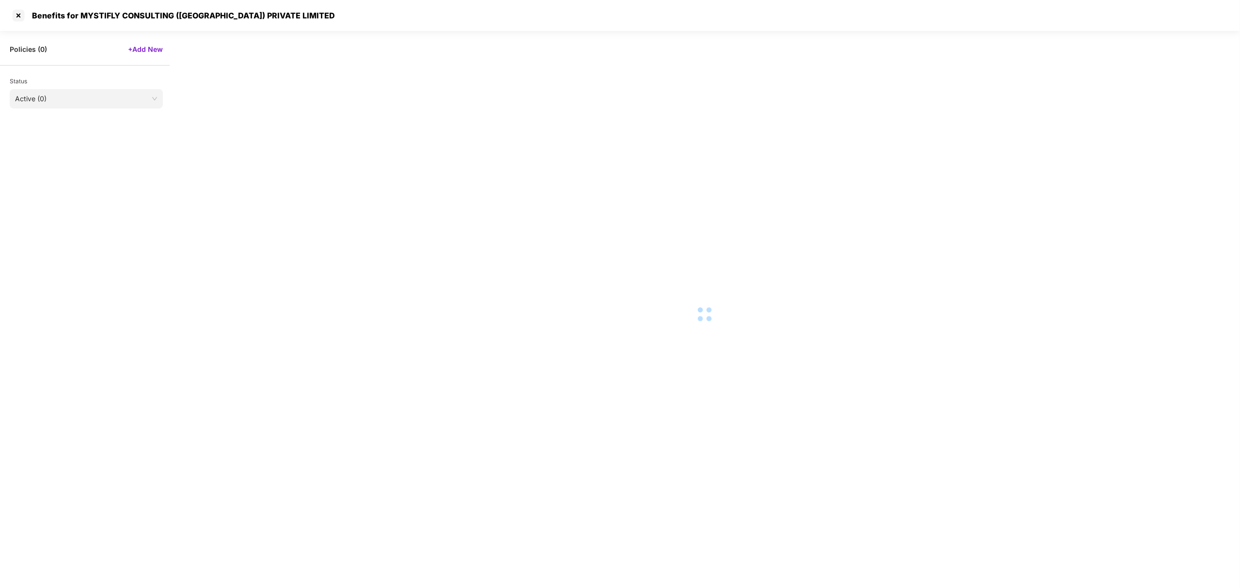
scroll to position [17, 0]
select select "**********"
select select "*****"
select select "******"
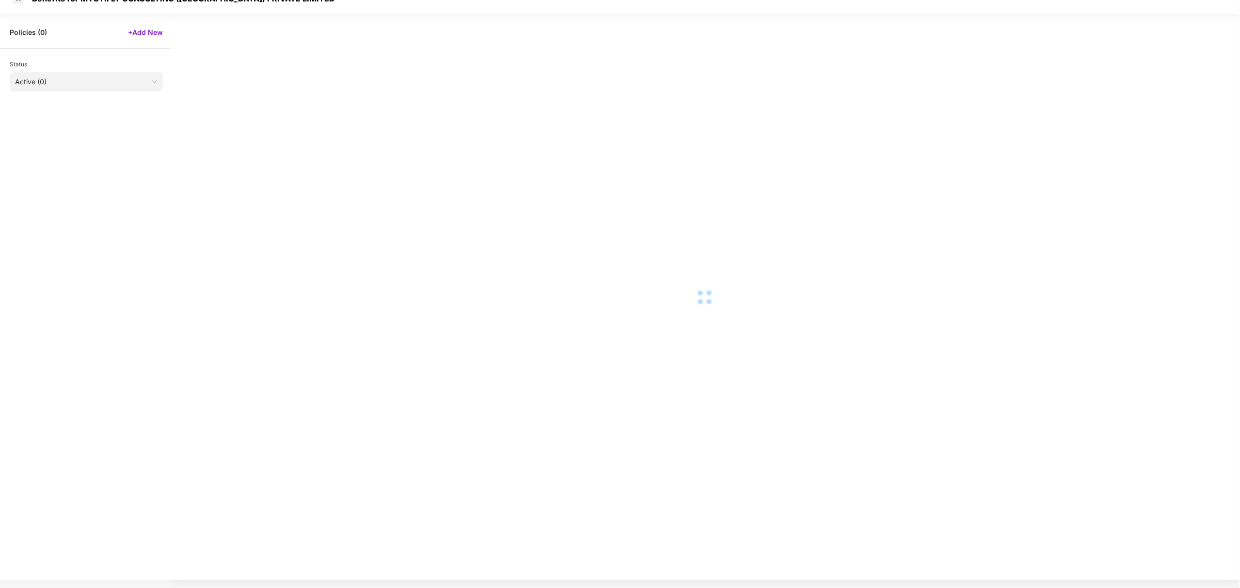
select select "*"
select select "********"
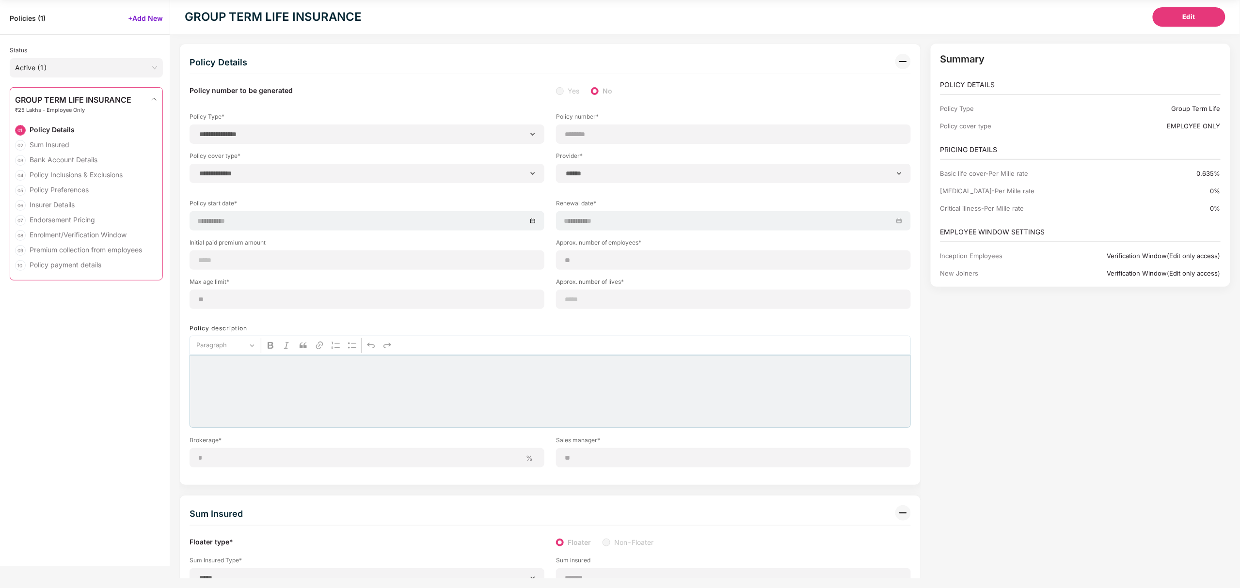
scroll to position [0, 0]
select select "*********"
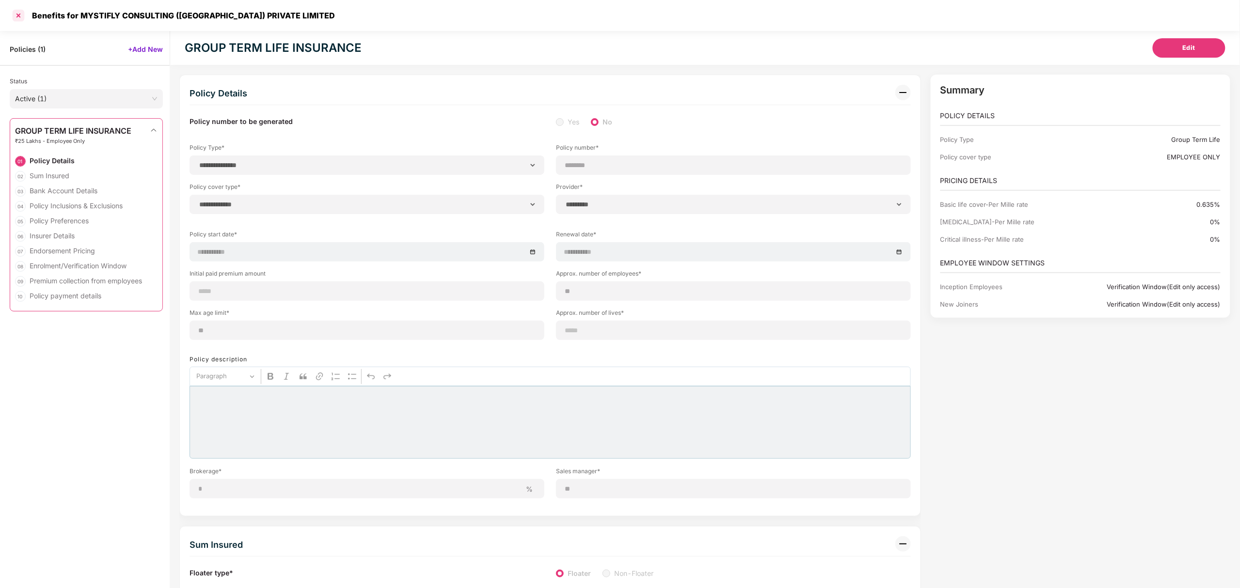
click at [16, 12] on div at bounding box center [19, 16] width 16 height 16
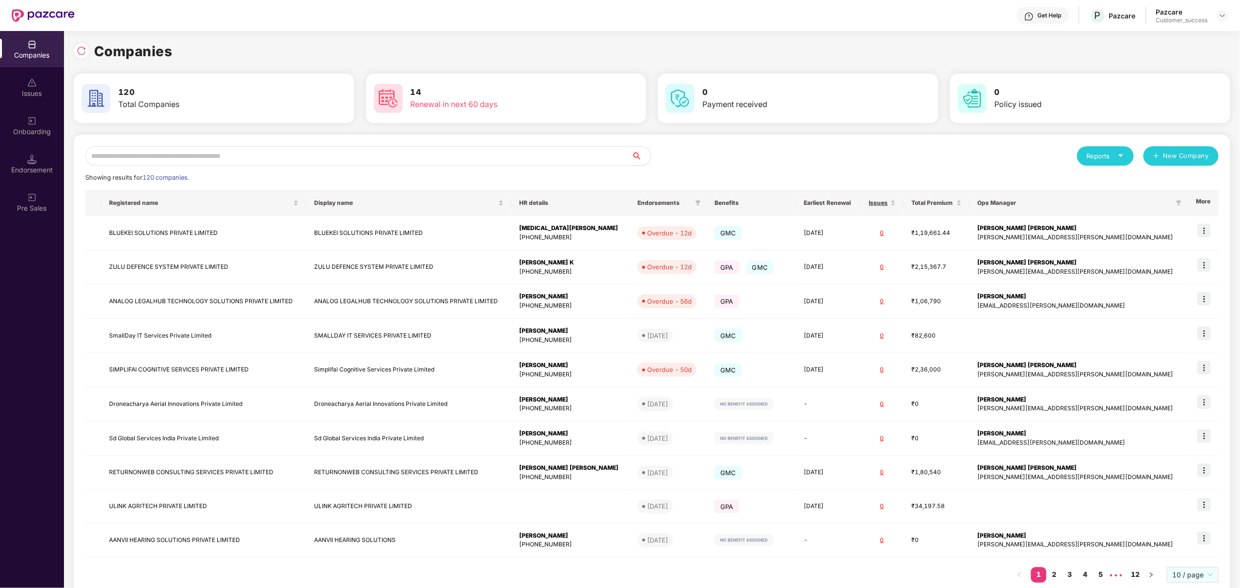
click at [473, 163] on input "text" at bounding box center [358, 155] width 546 height 19
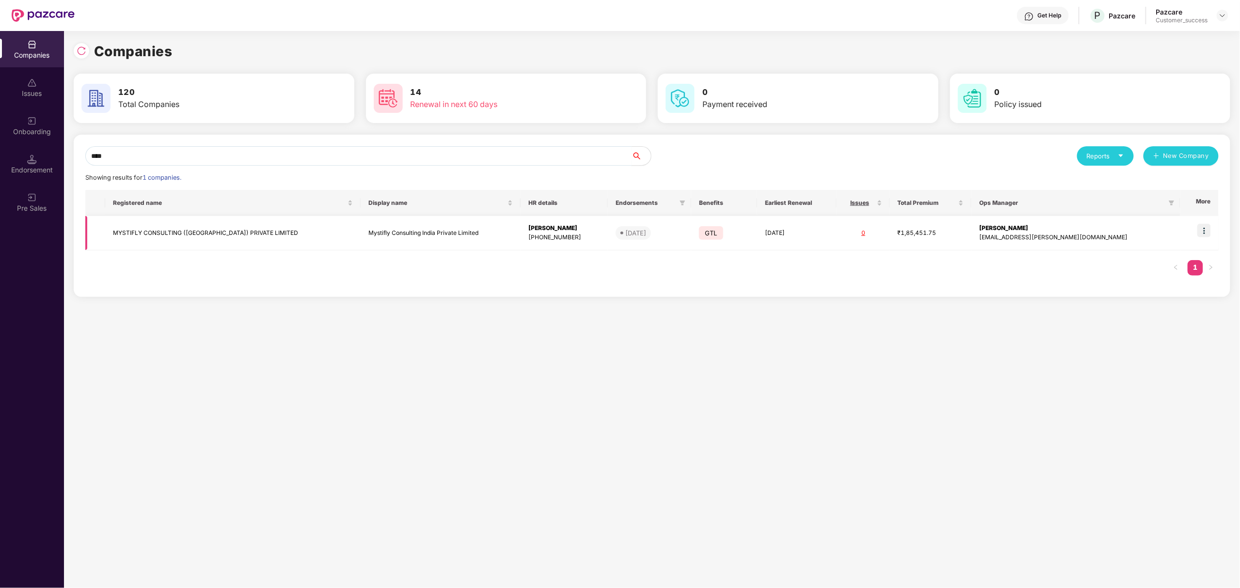
type input "****"
click at [258, 230] on td "MYSTIFLY CONSULTING ([GEOGRAPHIC_DATA]) PRIVATE LIMITED" at bounding box center [233, 233] width 256 height 34
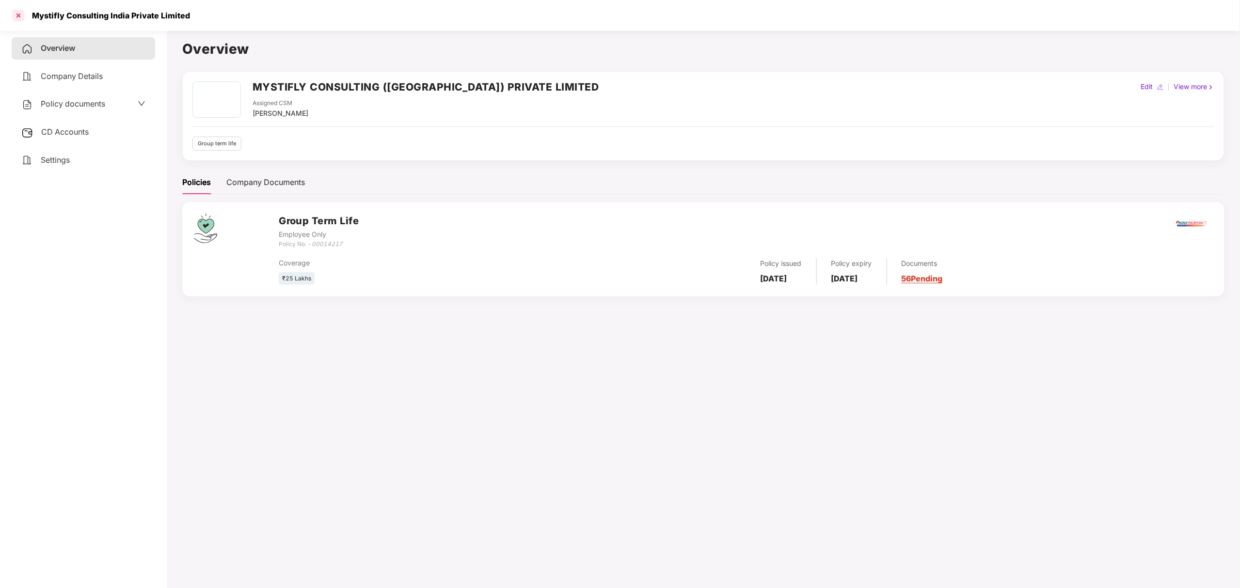
click at [21, 16] on div at bounding box center [19, 16] width 16 height 16
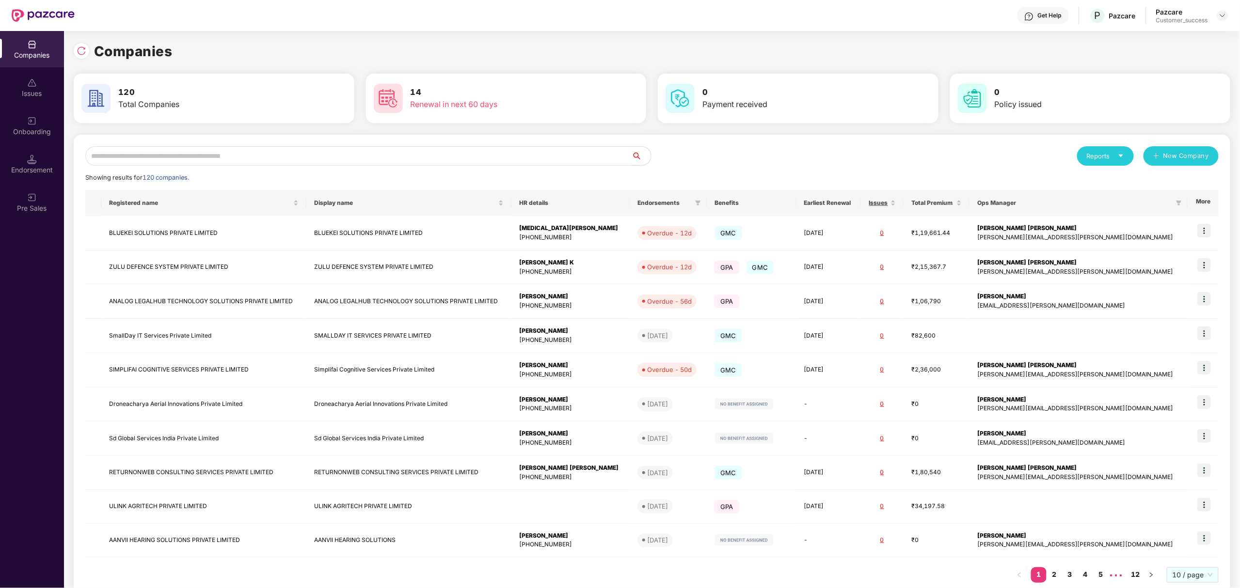
click at [564, 151] on input "text" at bounding box center [358, 155] width 546 height 19
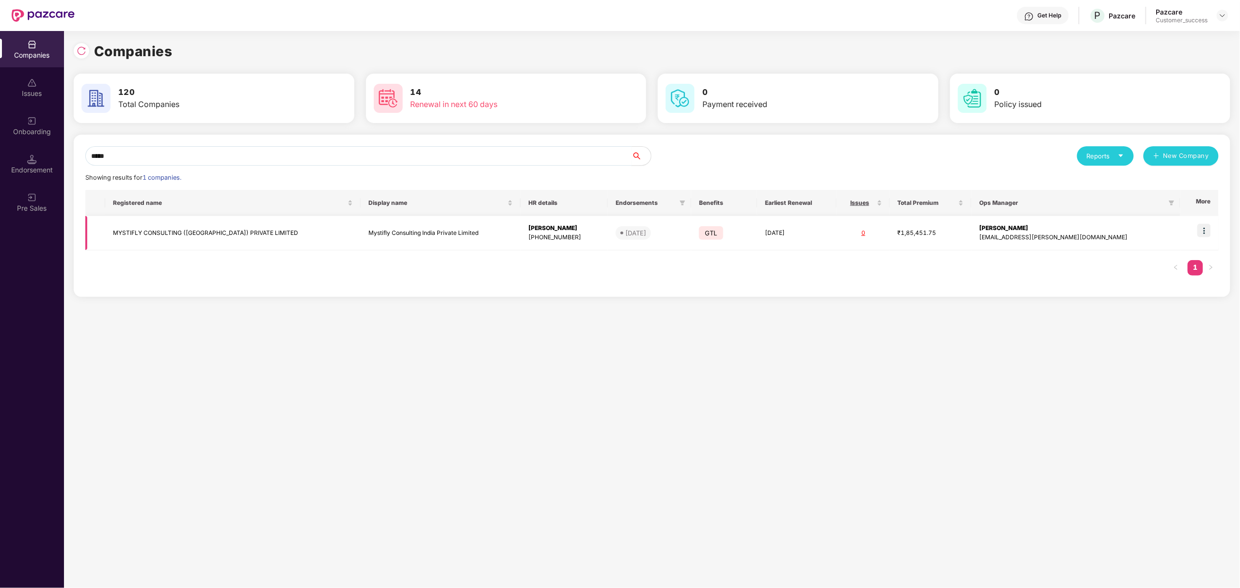
type input "*****"
click at [1203, 231] on img at bounding box center [1204, 231] width 14 height 14
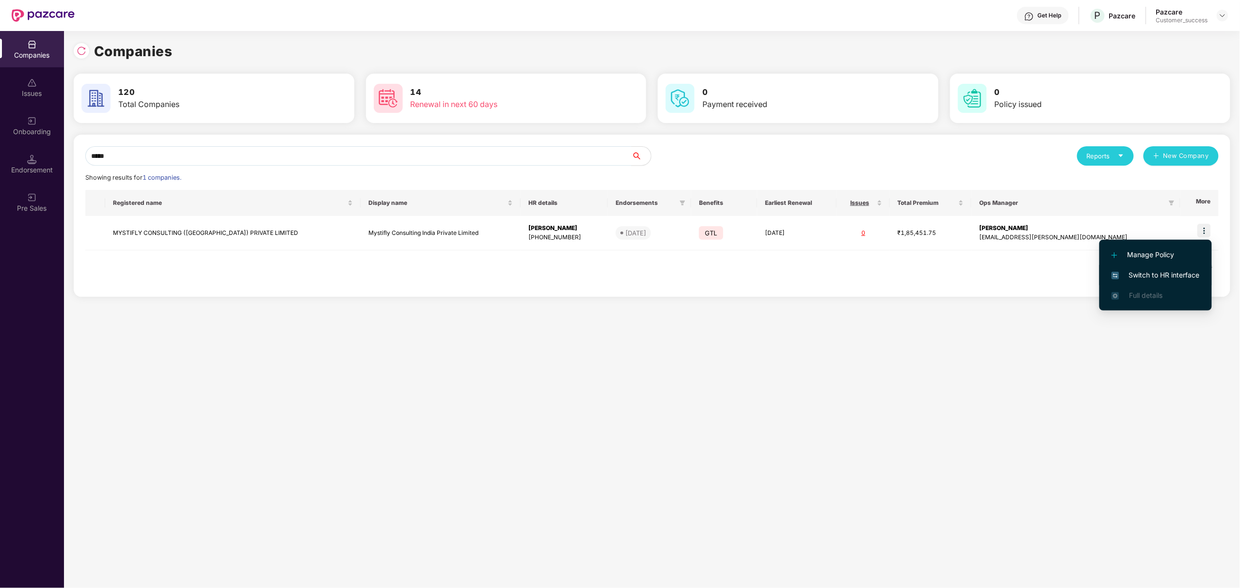
click at [1115, 270] on span "Switch to HR interface" at bounding box center [1155, 275] width 88 height 11
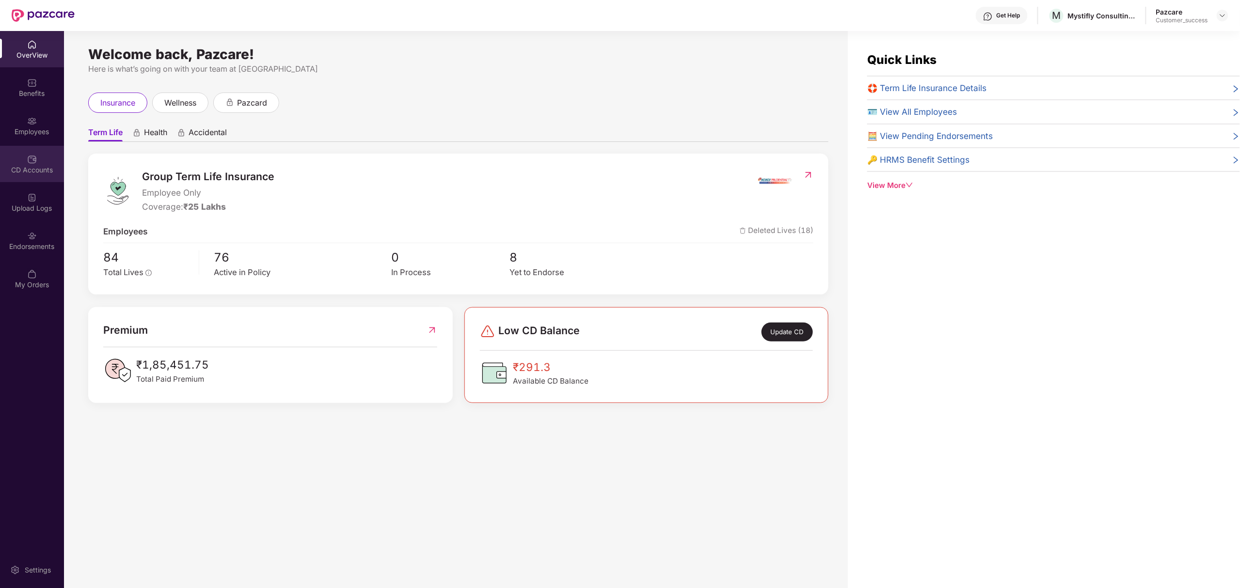
click at [22, 161] on div "CD Accounts" at bounding box center [32, 164] width 64 height 36
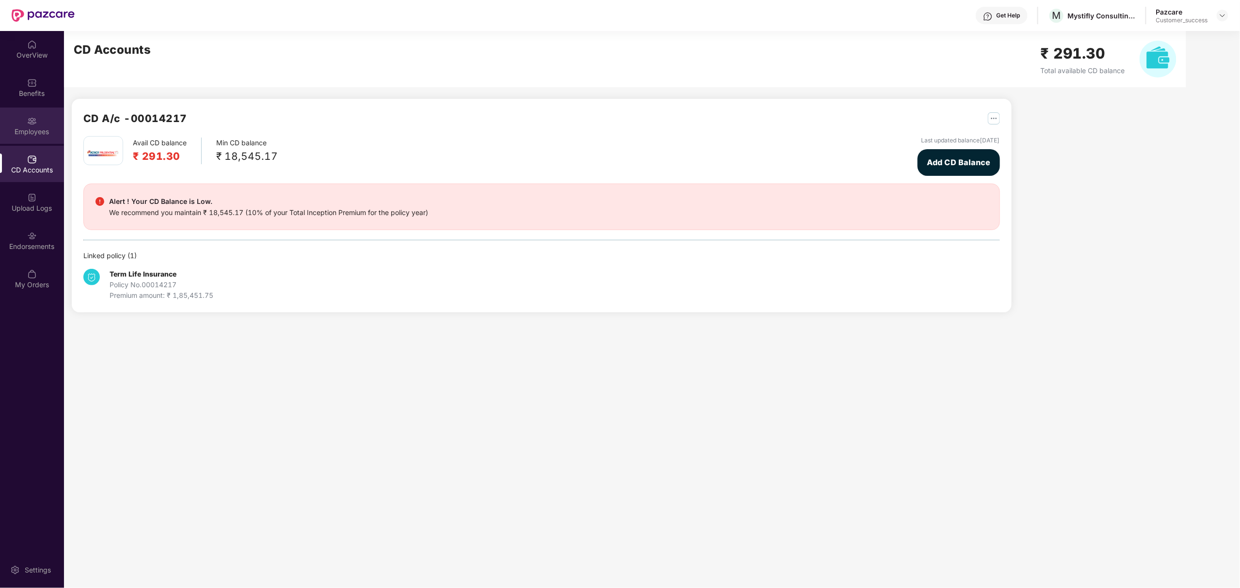
click at [27, 123] on img at bounding box center [32, 121] width 10 height 10
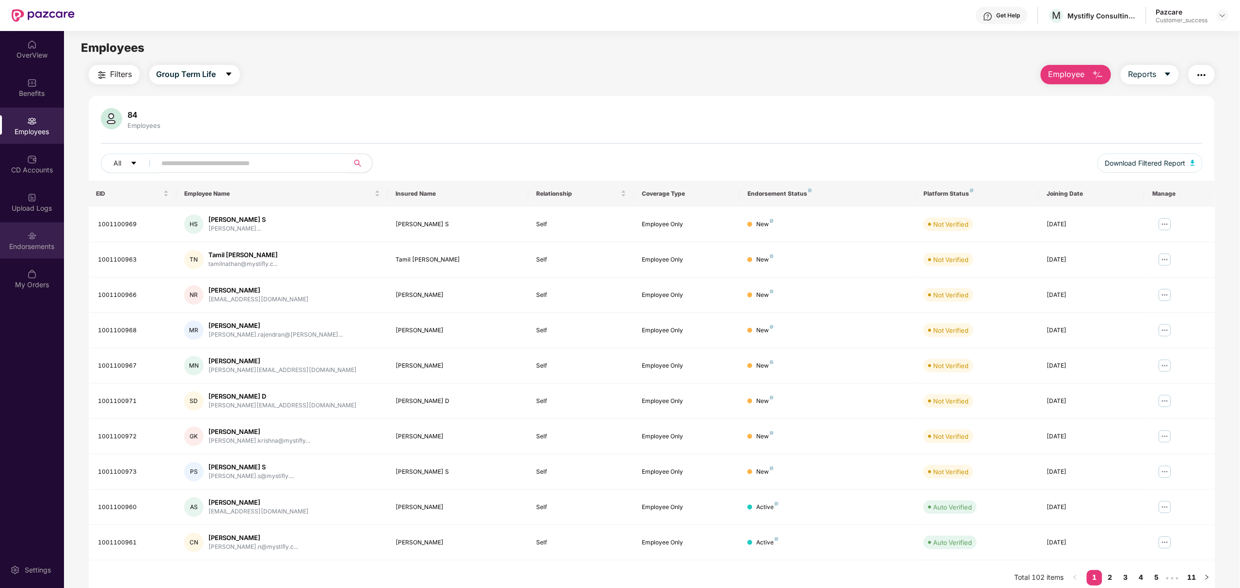
click at [44, 236] on div "Endorsements" at bounding box center [32, 240] width 64 height 36
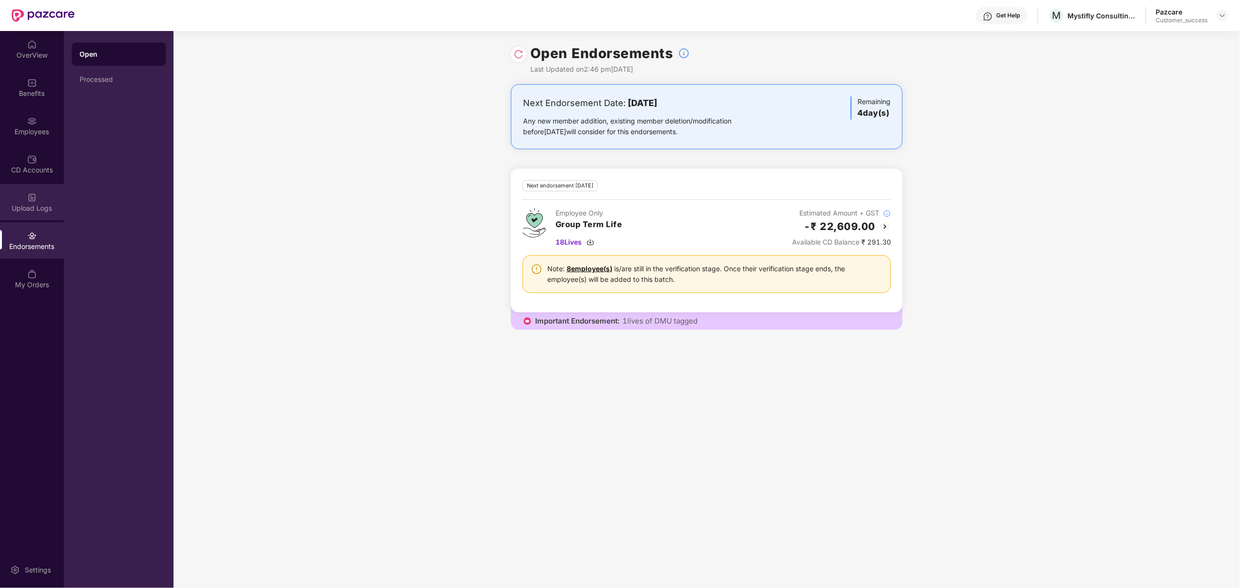
click at [47, 197] on div "Upload Logs" at bounding box center [32, 202] width 64 height 36
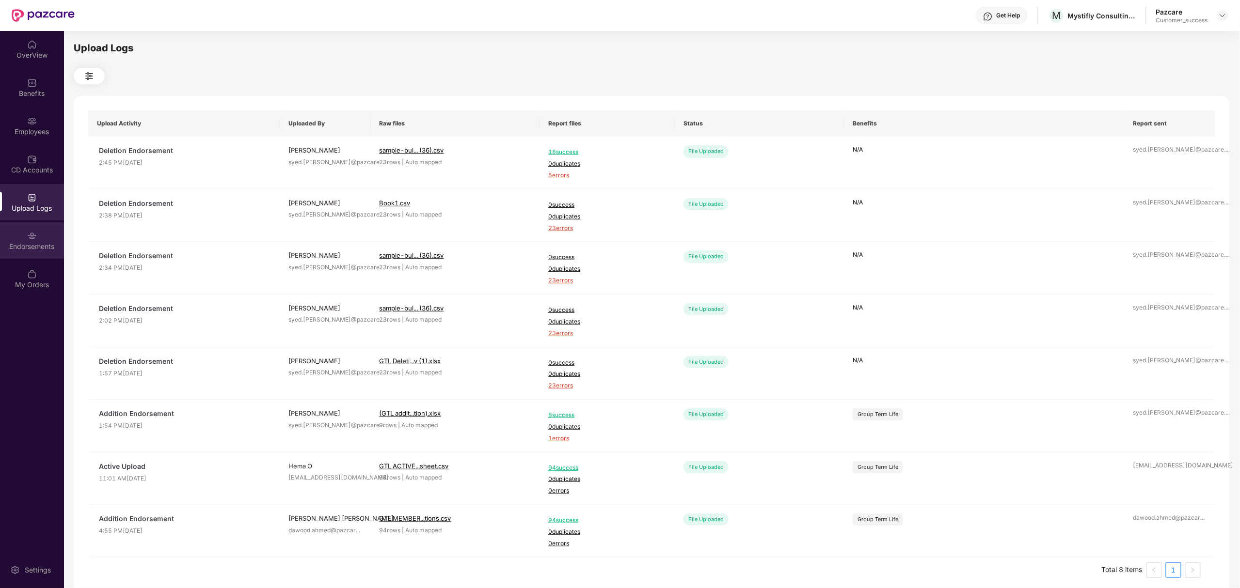
click at [34, 227] on div "Endorsements" at bounding box center [32, 240] width 64 height 36
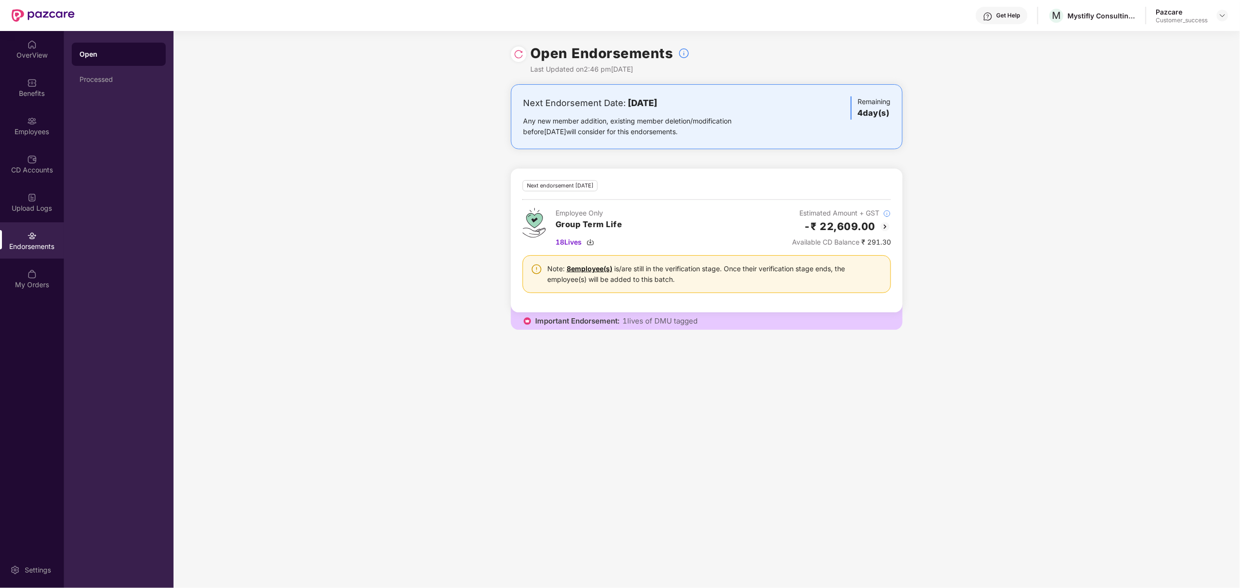
click at [886, 226] on img at bounding box center [885, 227] width 12 height 12
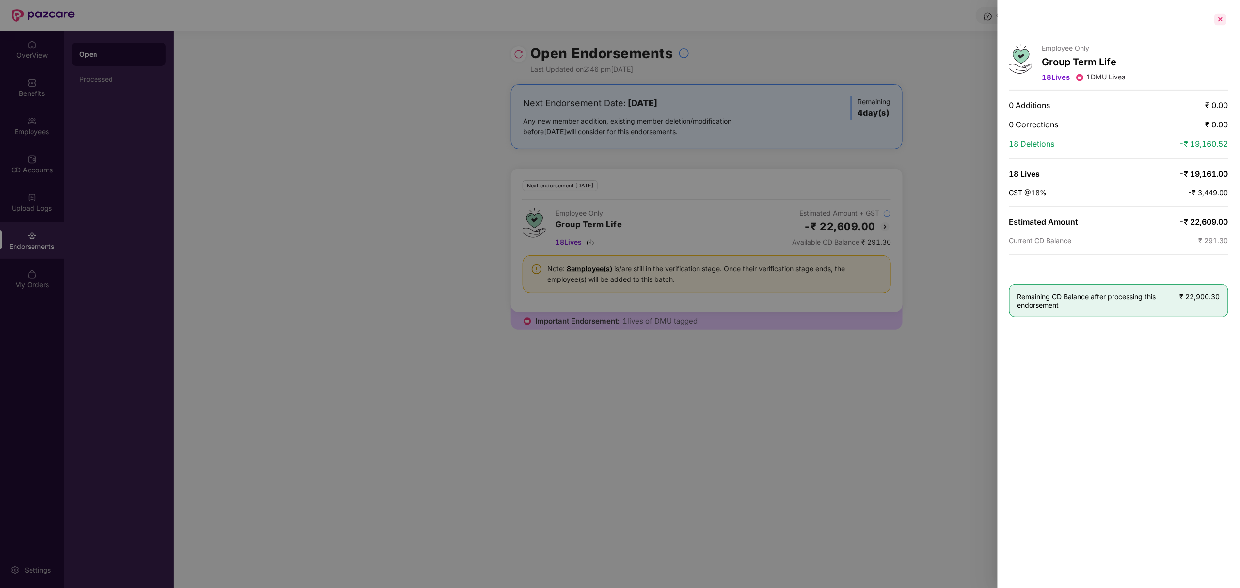
click at [1224, 20] on div at bounding box center [1220, 20] width 16 height 16
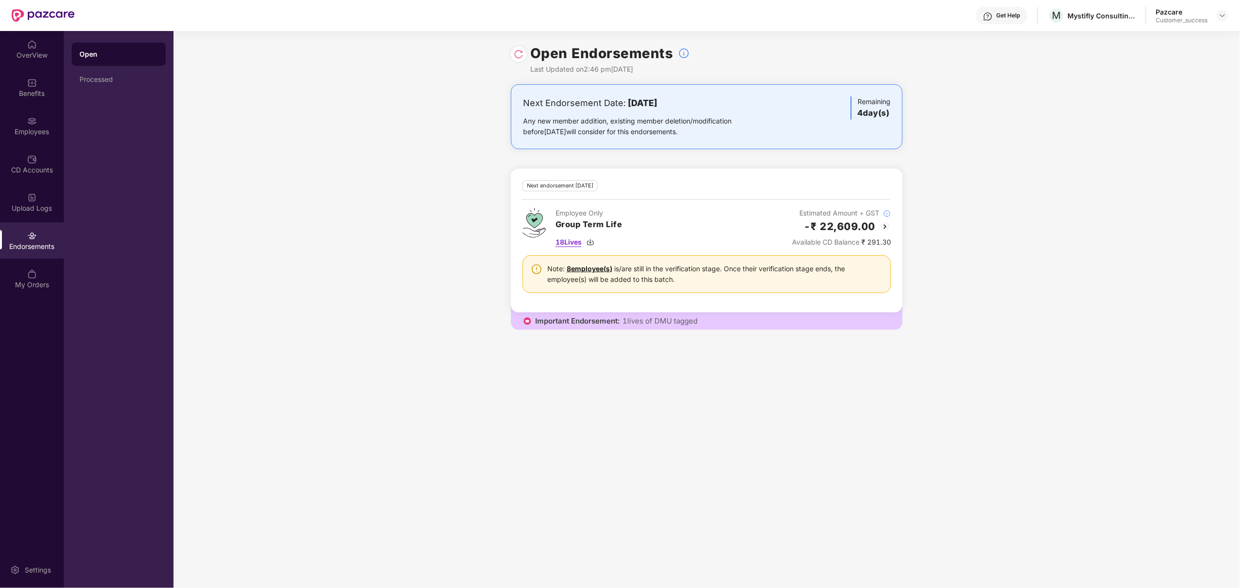
click at [574, 241] on span "18 Lives" at bounding box center [568, 242] width 26 height 11
drag, startPoint x: 29, startPoint y: 108, endPoint x: 10, endPoint y: 124, distance: 25.1
click at [10, 124] on div "Employees" at bounding box center [32, 126] width 64 height 36
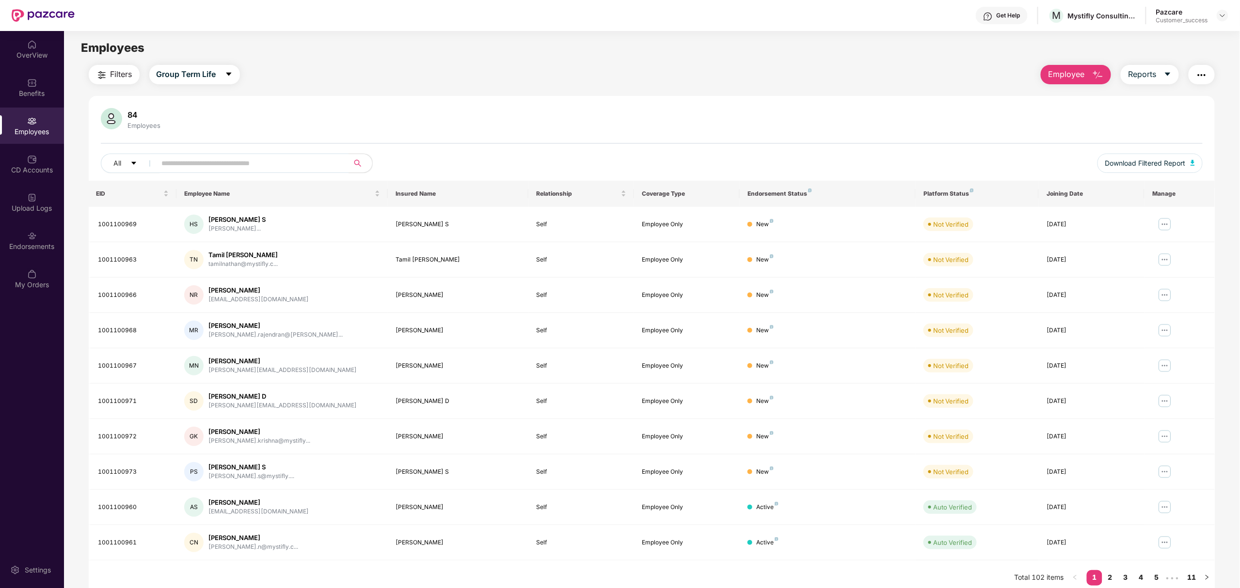
click at [115, 79] on span "Filters" at bounding box center [121, 74] width 22 height 12
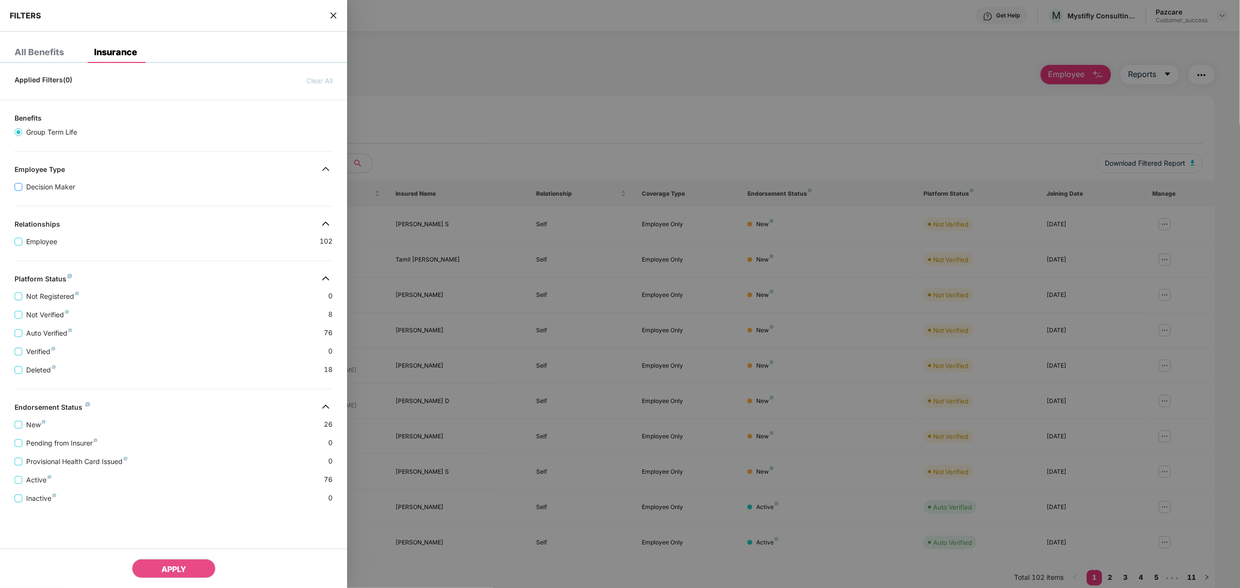
click at [52, 189] on span "Decision Maker" at bounding box center [50, 187] width 57 height 11
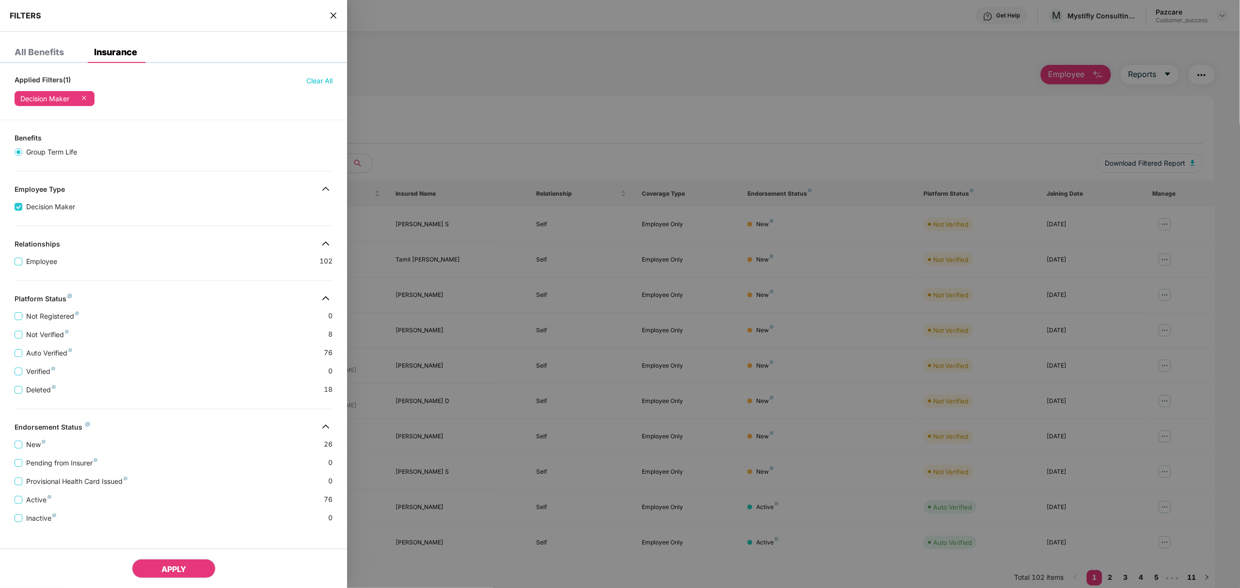
click at [183, 561] on button "APPLY" at bounding box center [174, 568] width 84 height 19
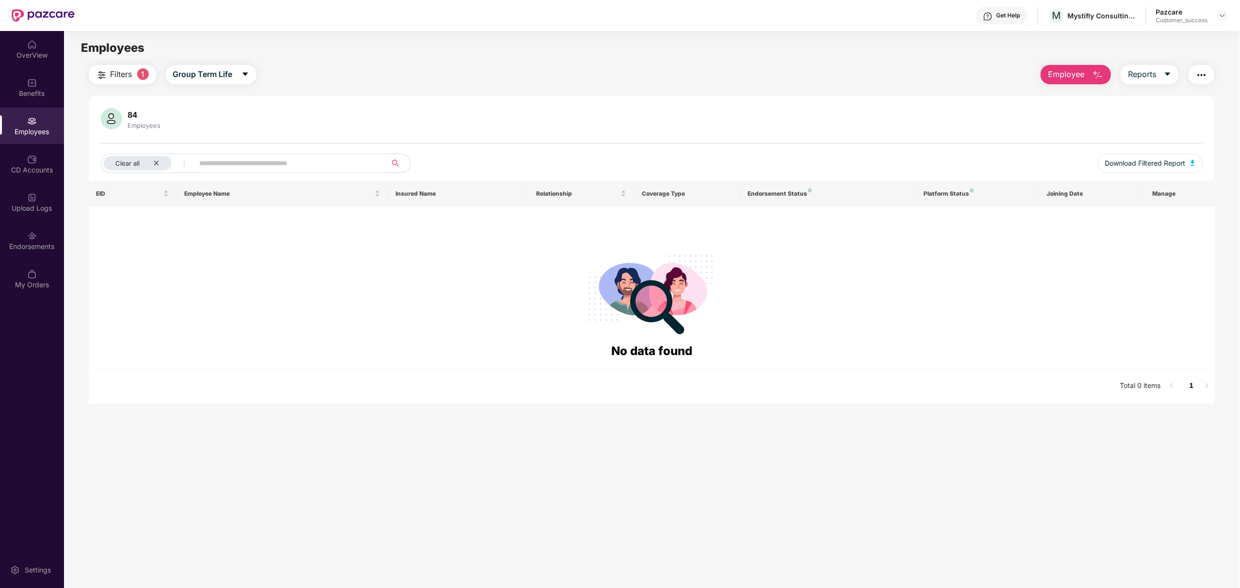
click at [114, 75] on span "Filters" at bounding box center [121, 74] width 22 height 12
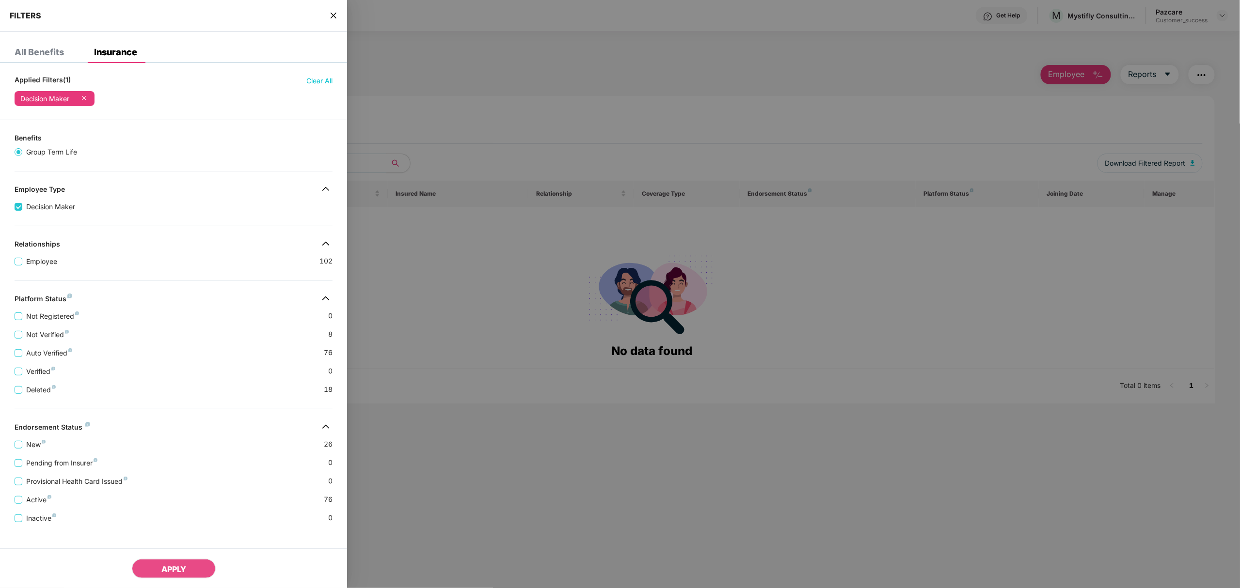
click at [38, 49] on div "All Benefits" at bounding box center [39, 52] width 49 height 10
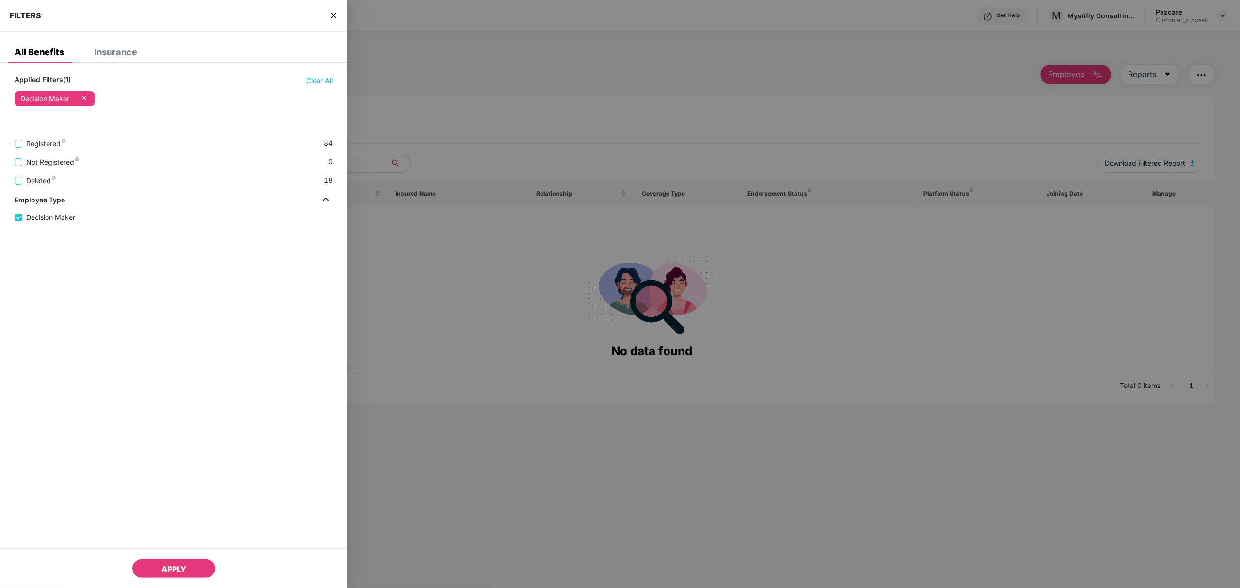
click at [172, 574] on span "APPLY" at bounding box center [173, 570] width 25 height 10
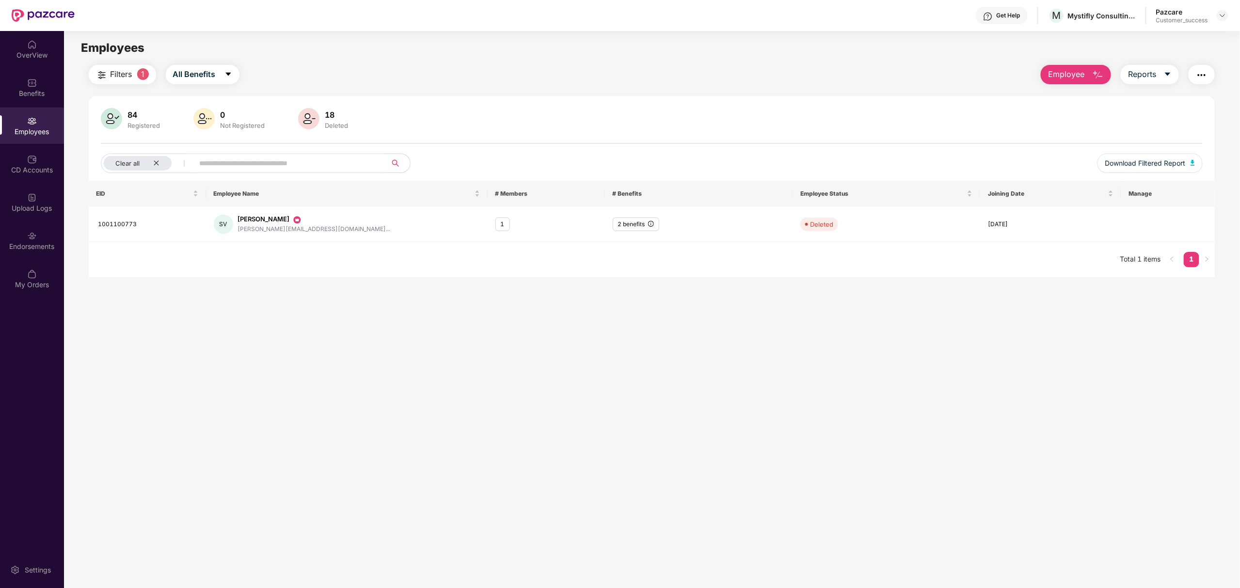
click at [36, 127] on div "Employees" at bounding box center [32, 132] width 64 height 10
click at [108, 80] on button "Filters 1" at bounding box center [122, 74] width 67 height 19
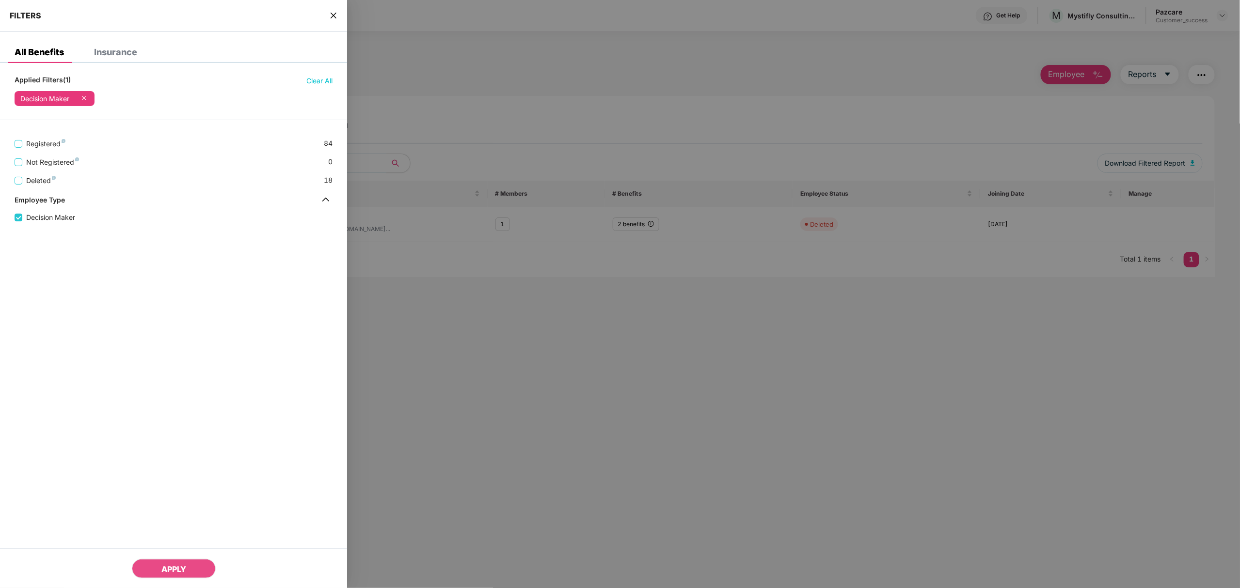
click at [115, 49] on div "Insurance" at bounding box center [115, 52] width 43 height 10
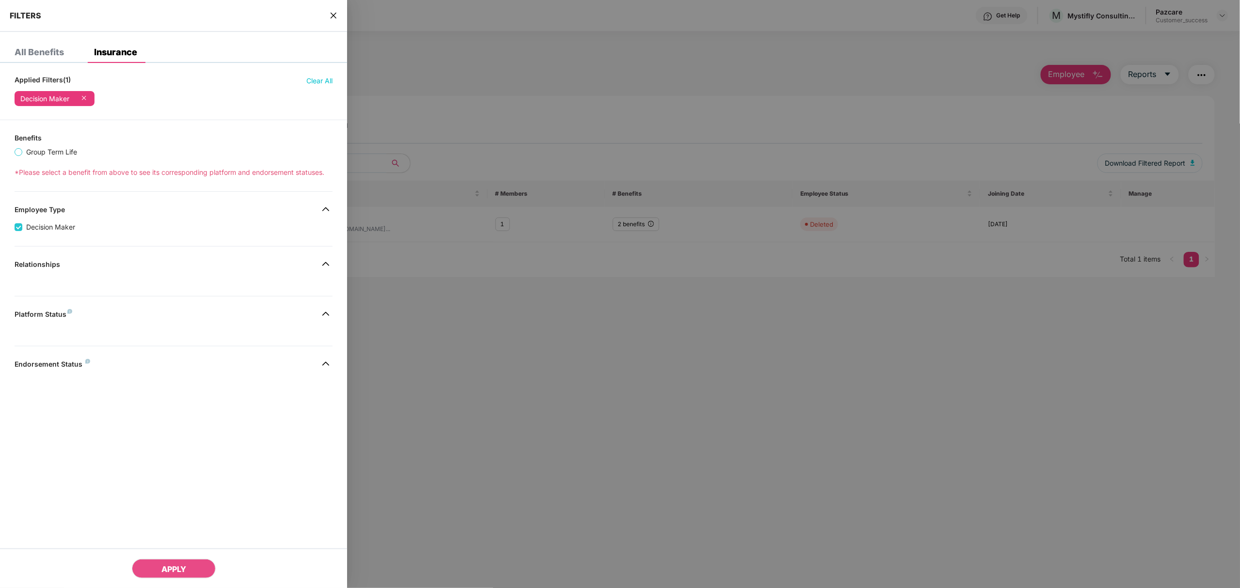
click at [22, 154] on span "Group Term Life" at bounding box center [51, 152] width 59 height 11
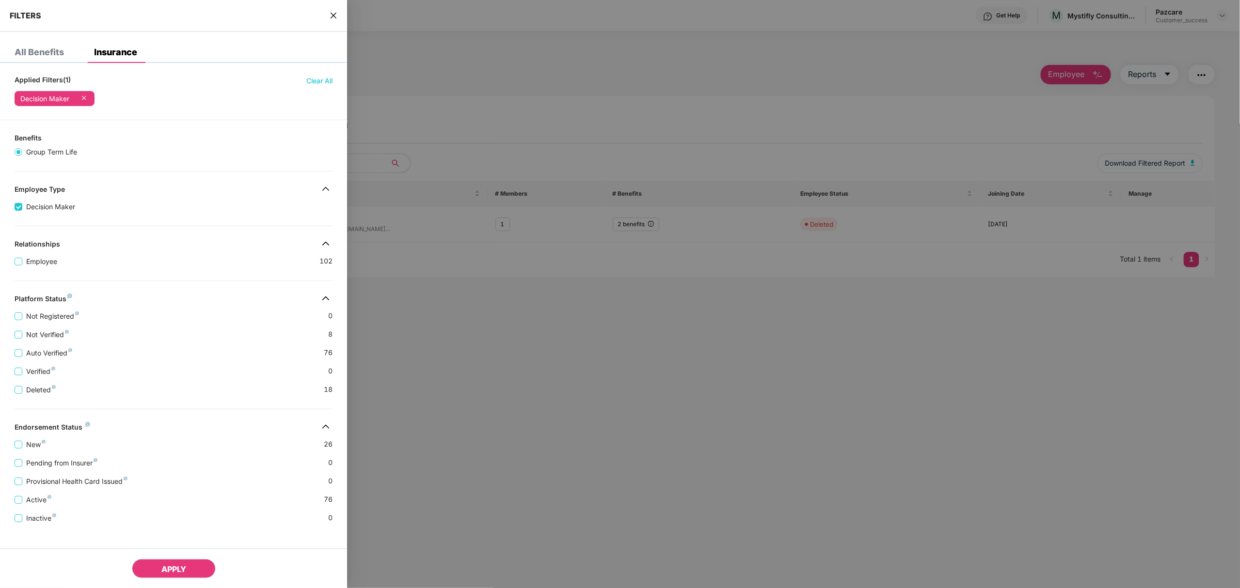
click at [178, 563] on button "APPLY" at bounding box center [174, 568] width 84 height 19
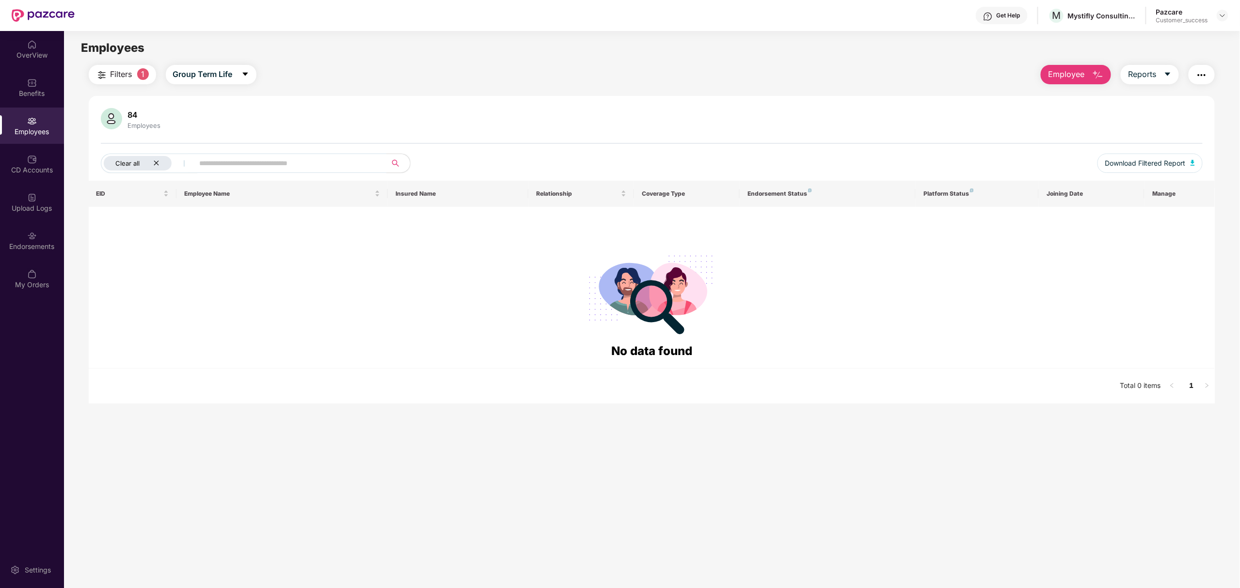
click at [156, 162] on icon "close" at bounding box center [156, 163] width 6 height 6
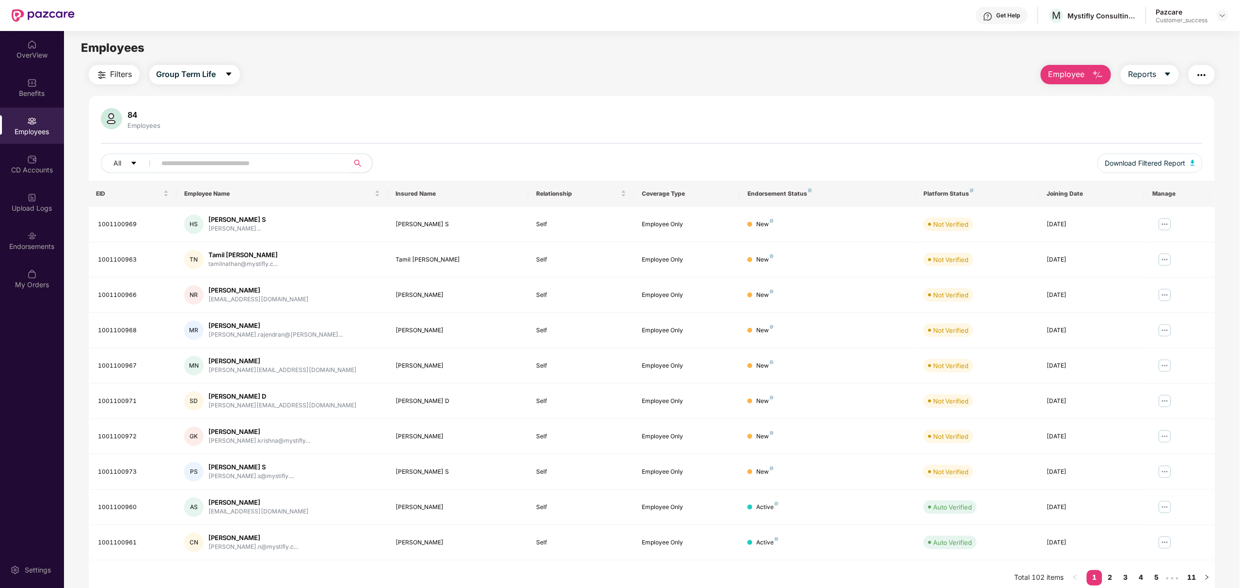
click at [210, 163] on input "text" at bounding box center [249, 163] width 174 height 15
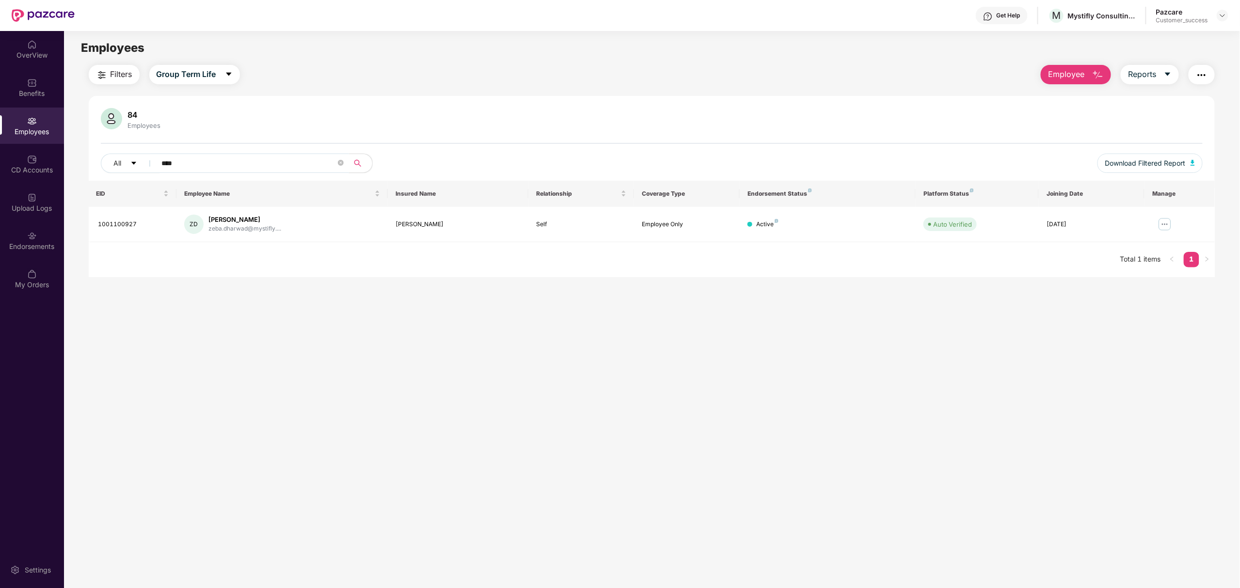
click at [109, 69] on button "Filters" at bounding box center [114, 74] width 51 height 19
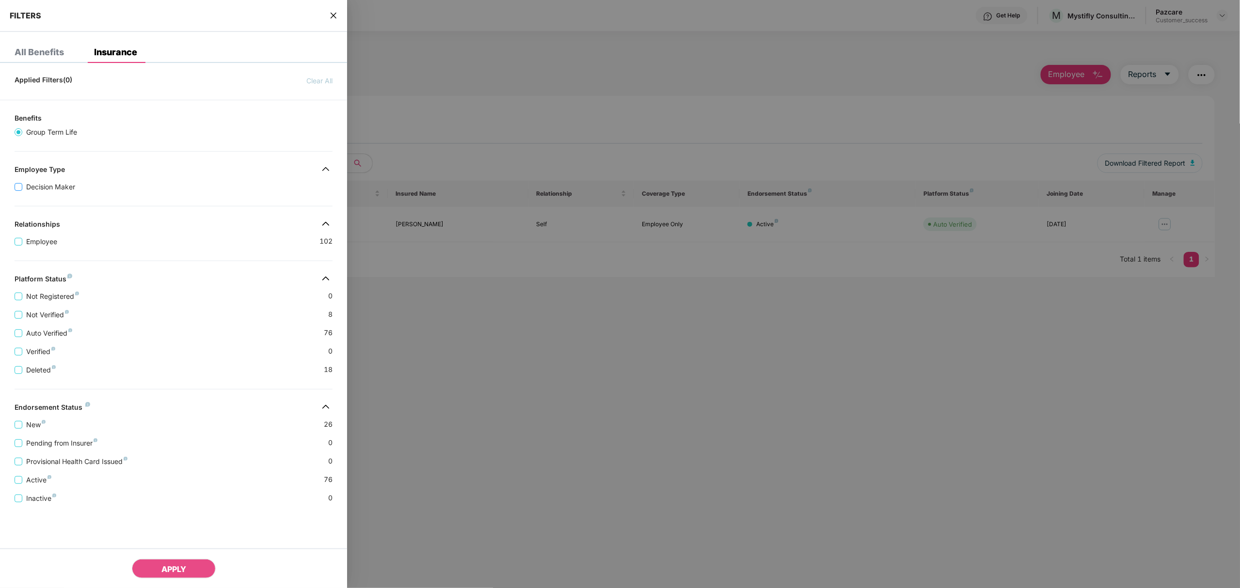
click at [40, 186] on span "Decision Maker" at bounding box center [50, 187] width 57 height 11
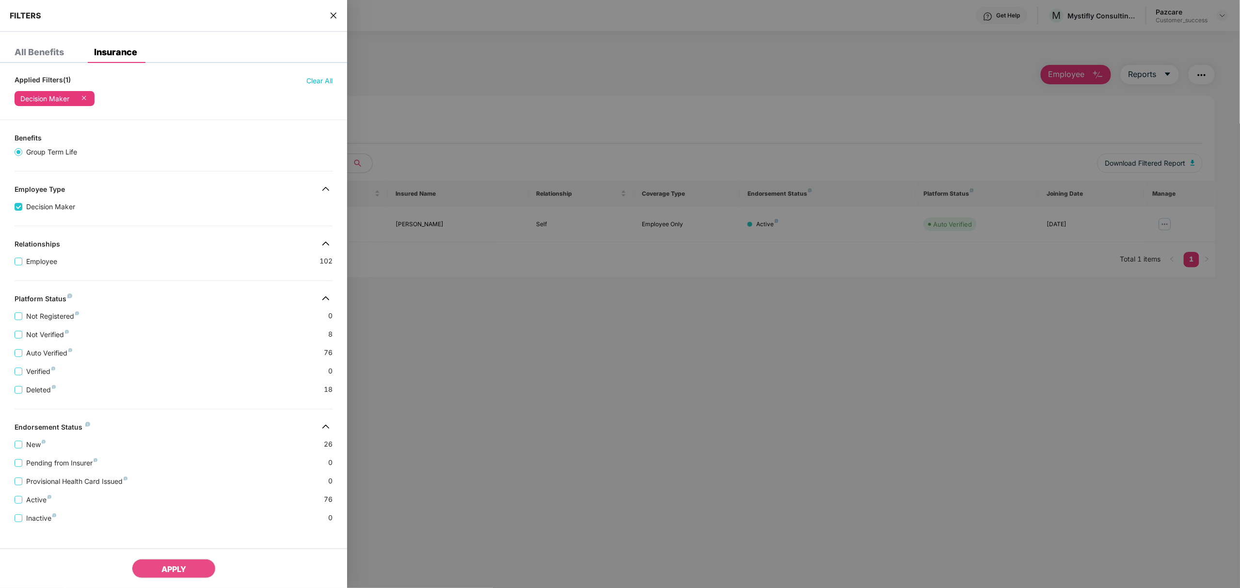
click at [35, 57] on div "All Benefits" at bounding box center [39, 52] width 49 height 10
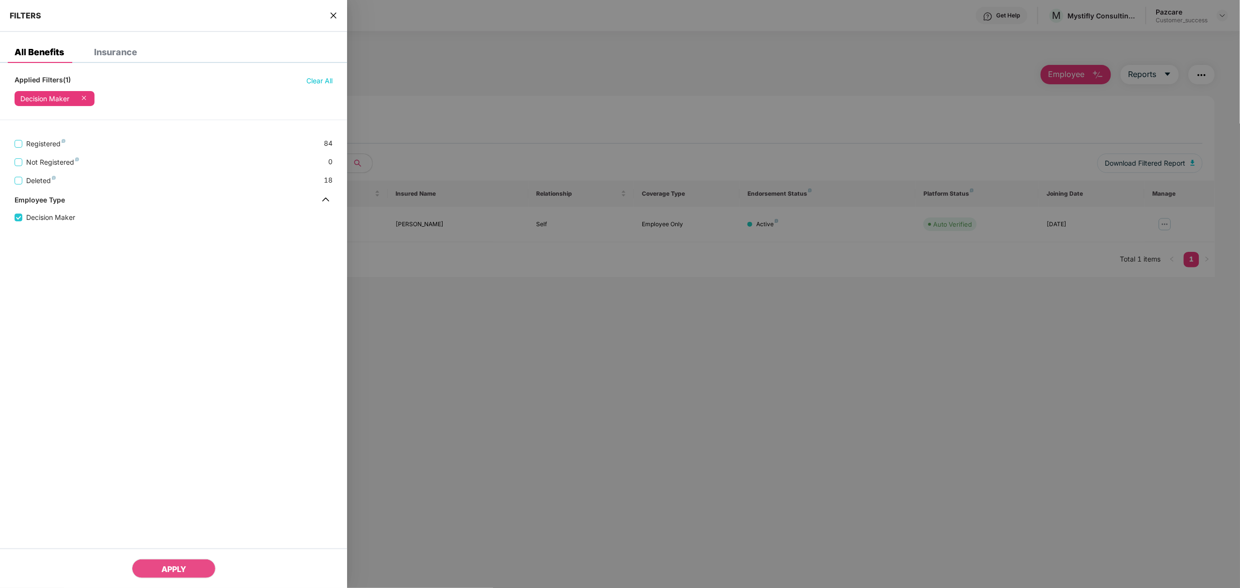
click at [725, 417] on div at bounding box center [620, 294] width 1240 height 588
click at [185, 561] on button "APPLY" at bounding box center [174, 568] width 84 height 19
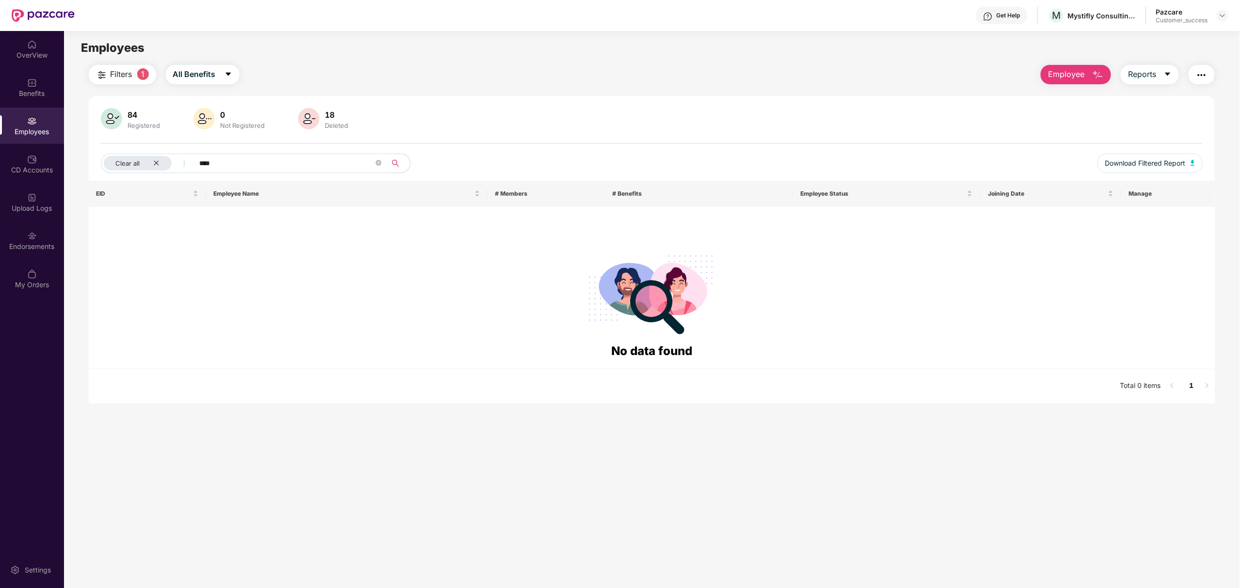
click at [122, 74] on span "Filters" at bounding box center [121, 74] width 22 height 12
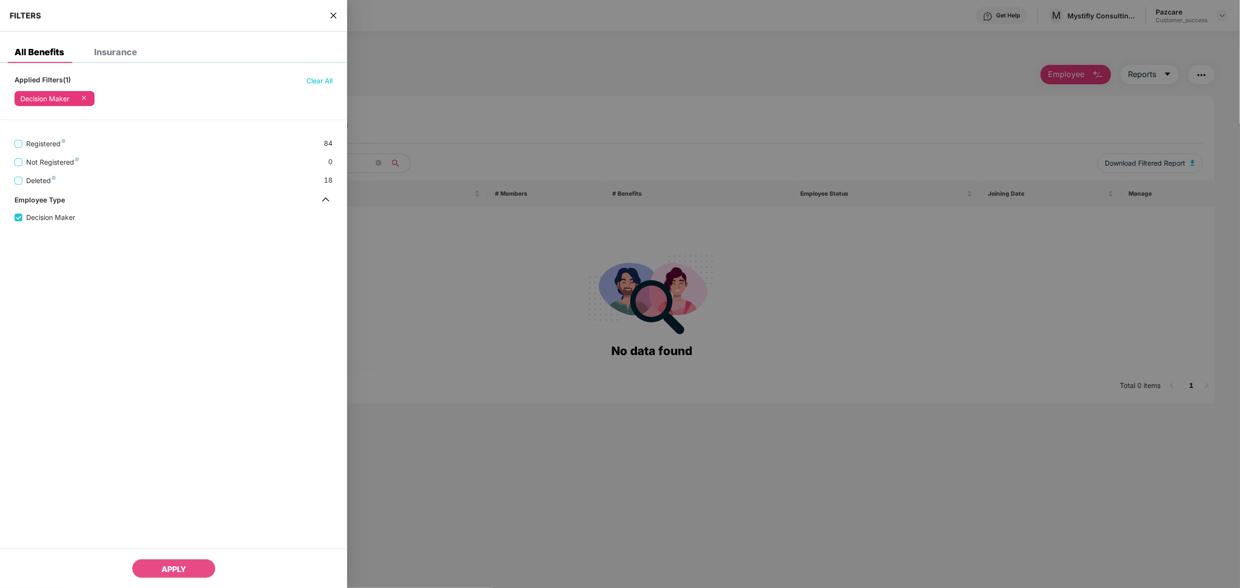
click at [117, 52] on div "Insurance" at bounding box center [115, 52] width 43 height 10
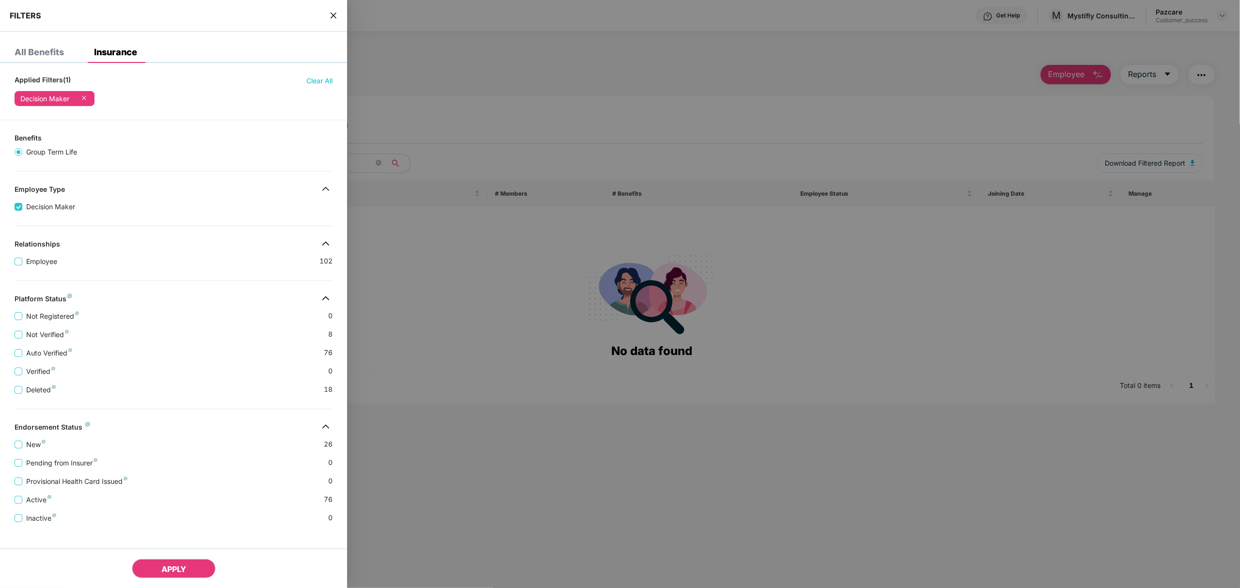
click at [189, 562] on button "APPLY" at bounding box center [174, 568] width 84 height 19
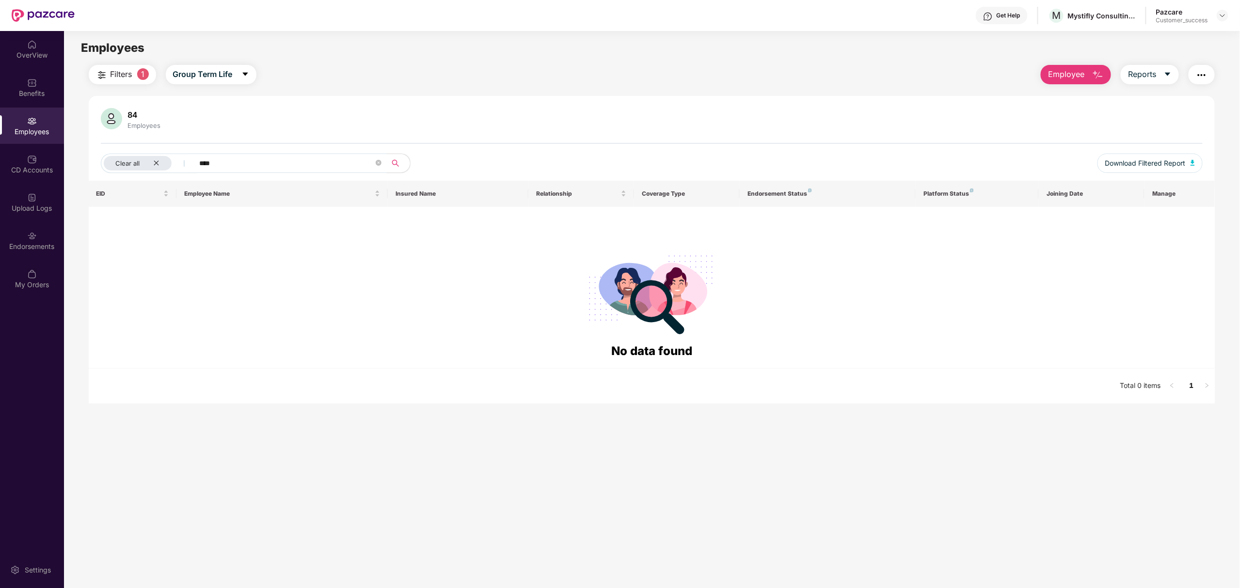
click at [227, 161] on input "****" at bounding box center [287, 163] width 174 height 15
type input "*"
click at [116, 70] on span "Filters" at bounding box center [121, 74] width 22 height 12
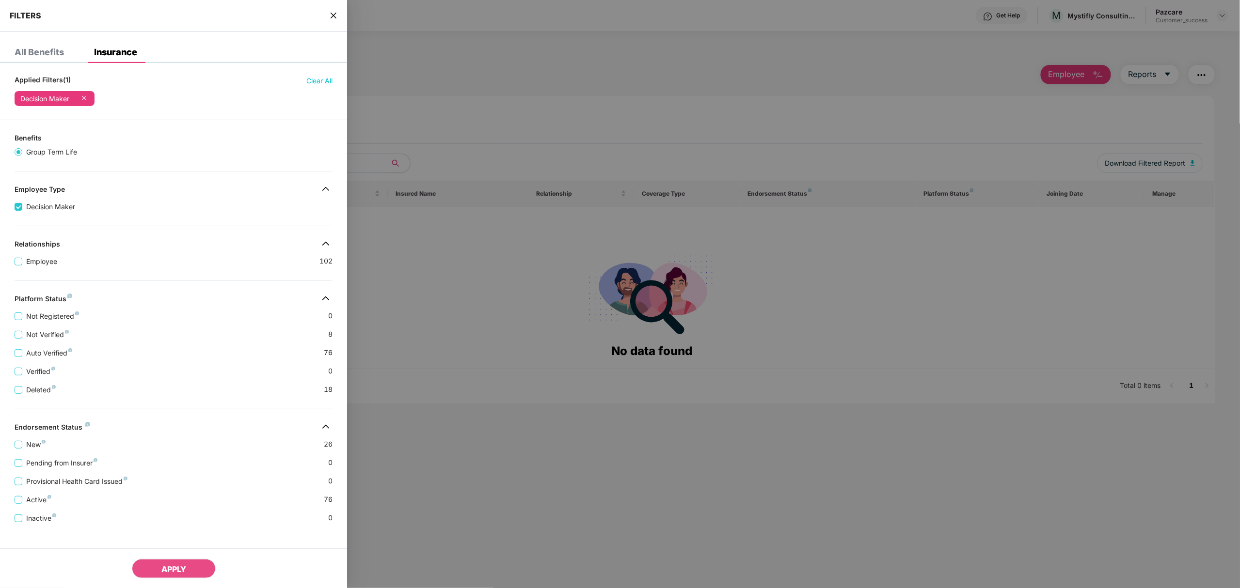
click at [39, 56] on div "All Benefits" at bounding box center [32, 52] width 64 height 21
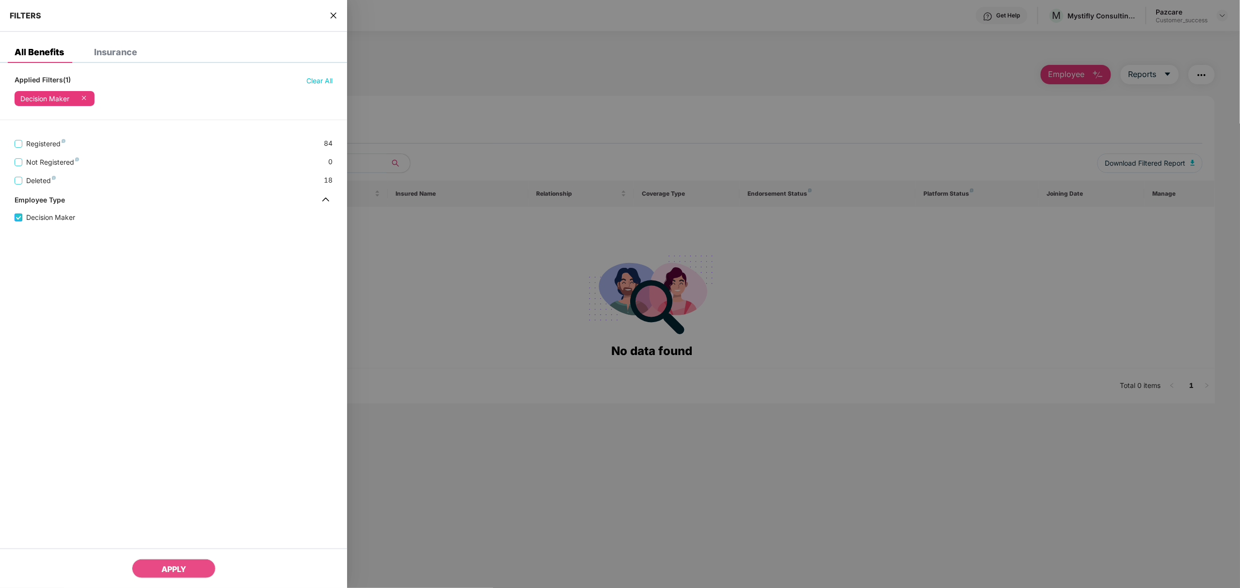
click at [47, 220] on span "Decision Maker" at bounding box center [50, 217] width 57 height 11
click at [39, 198] on span "Decision Maker" at bounding box center [50, 197] width 57 height 11
click at [195, 572] on button "APPLY" at bounding box center [174, 568] width 84 height 19
